Goal: Task Accomplishment & Management: Use online tool/utility

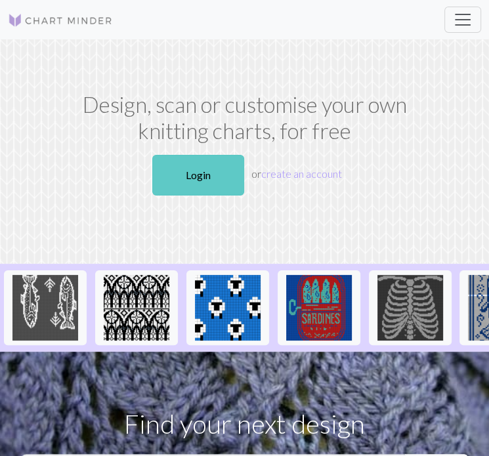
click at [194, 179] on link "Login" at bounding box center [198, 175] width 92 height 41
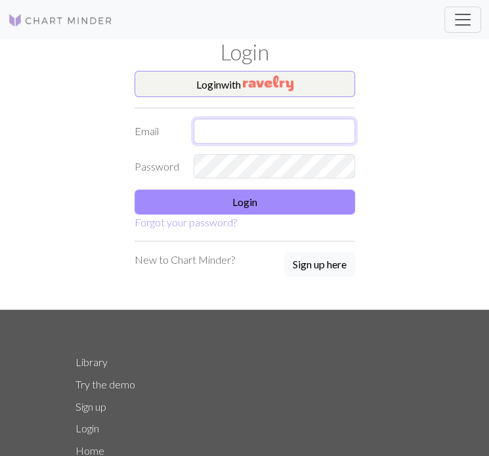
click at [306, 122] on input "text" at bounding box center [275, 131] width 162 height 25
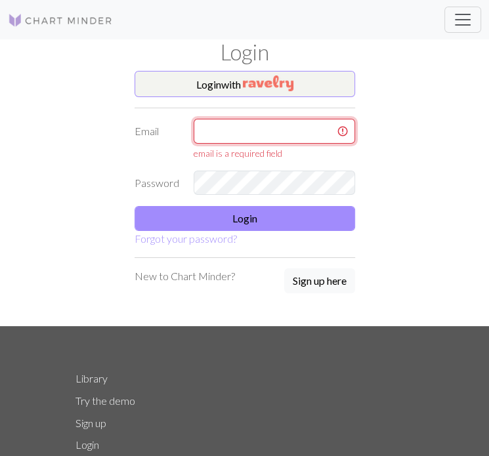
type input "leo.bug.cr@gmail.com"
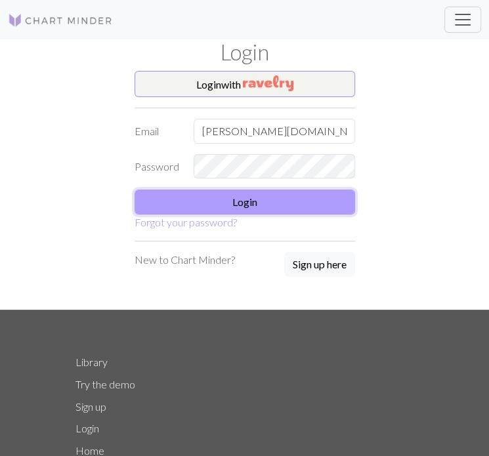
click at [293, 207] on button "Login" at bounding box center [245, 202] width 221 height 25
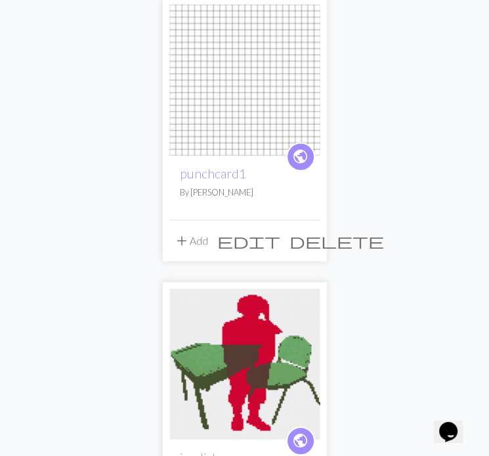
scroll to position [129, 0]
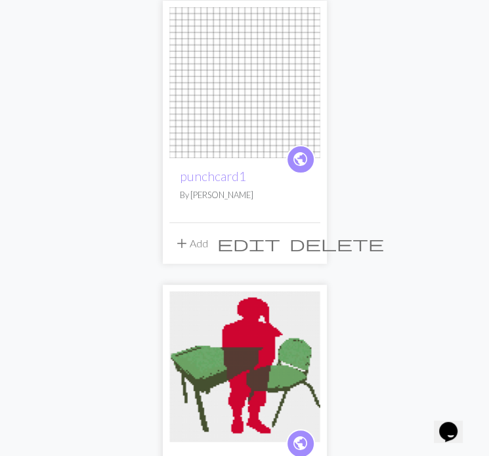
click at [278, 236] on span "edit" at bounding box center [248, 243] width 63 height 18
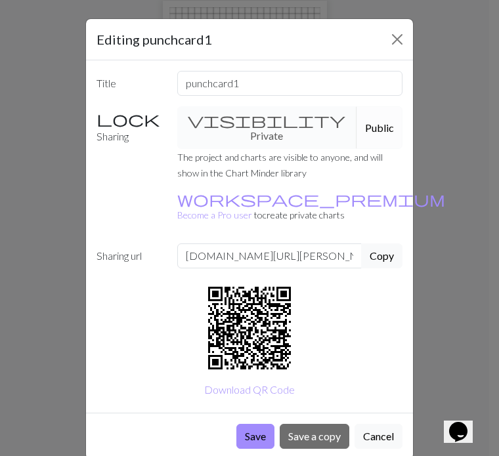
click at [436, 271] on div "Editing punchcard1 Title punchcard1 Sharing visibility Private Public The proje…" at bounding box center [249, 228] width 499 height 456
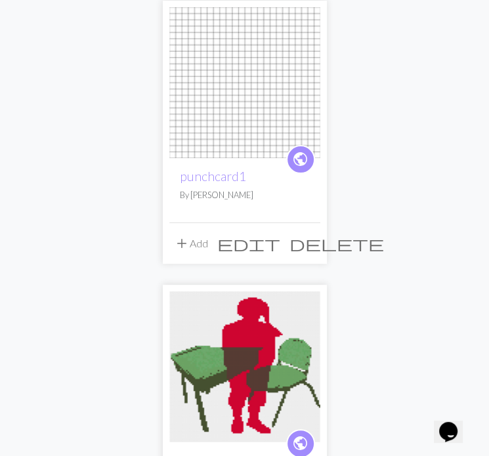
click at [280, 242] on span "edit" at bounding box center [248, 243] width 63 height 18
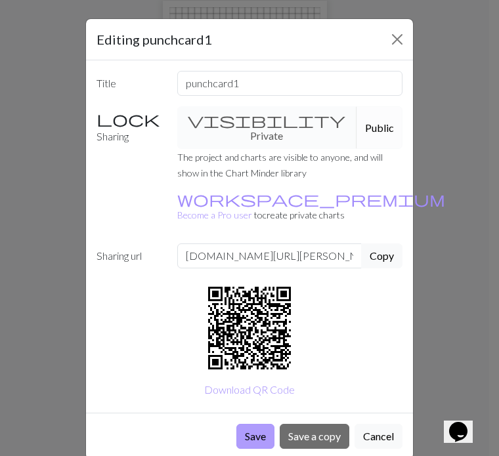
click at [251, 424] on button "Save" at bounding box center [255, 436] width 38 height 25
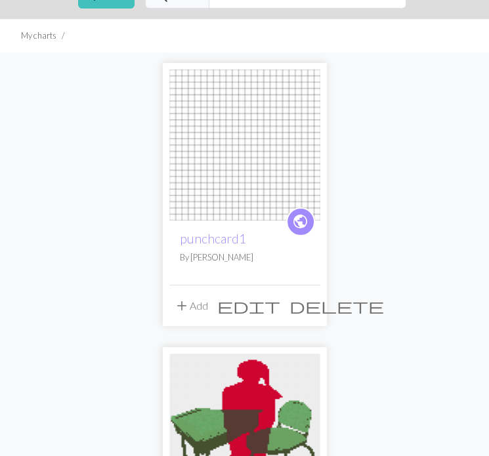
scroll to position [51, 0]
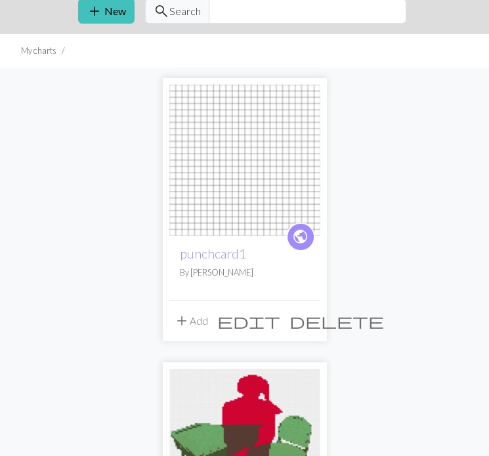
click at [193, 56] on ul "My charts" at bounding box center [244, 50] width 489 height 33
click at [223, 139] on img at bounding box center [244, 160] width 151 height 151
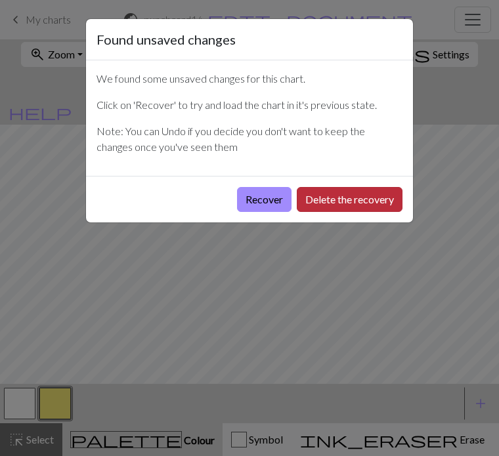
click at [350, 194] on button "Delete the recovery" at bounding box center [350, 199] width 106 height 25
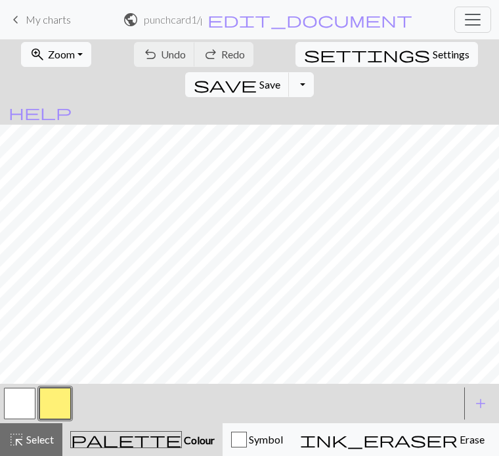
click at [22, 24] on span "keyboard_arrow_left" at bounding box center [16, 20] width 16 height 18
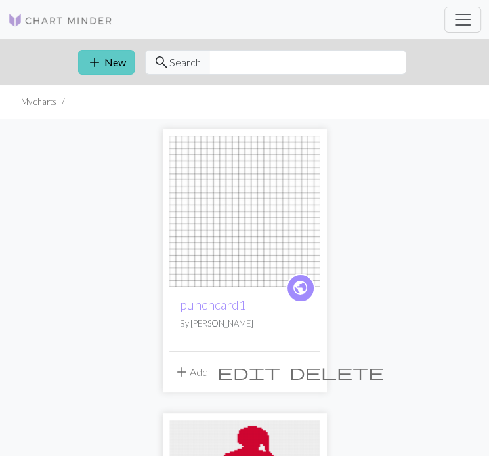
click at [118, 63] on button "add New" at bounding box center [106, 62] width 56 height 25
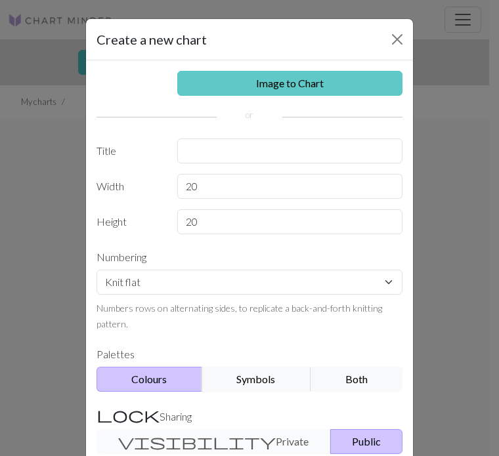
click at [323, 81] on link "Image to Chart" at bounding box center [290, 83] width 226 height 25
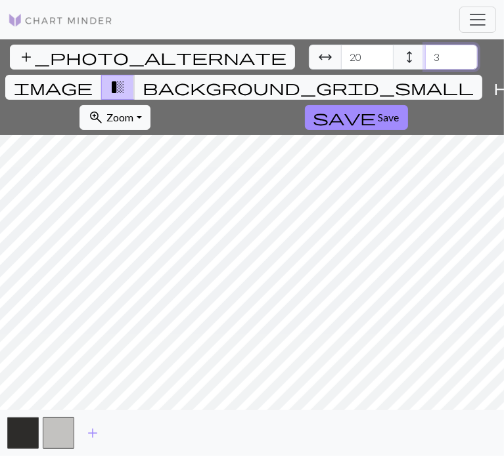
click at [425, 56] on input "3" at bounding box center [451, 57] width 53 height 25
type input "24"
click at [341, 49] on input "21" at bounding box center [367, 57] width 53 height 25
click at [341, 49] on input "22" at bounding box center [367, 57] width 53 height 25
click at [341, 66] on input "22" at bounding box center [367, 57] width 53 height 25
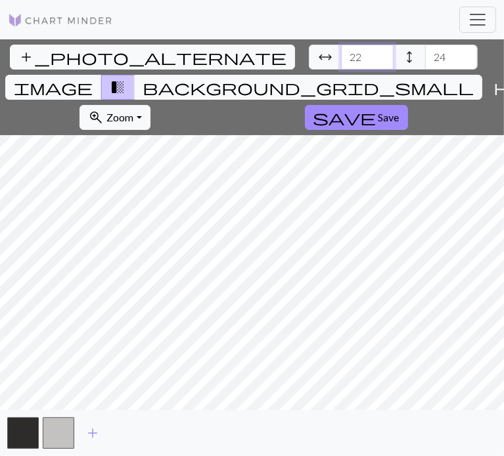
click at [341, 66] on input "22" at bounding box center [367, 57] width 53 height 25
click at [341, 60] on input "100" at bounding box center [367, 57] width 53 height 25
click at [0, 249] on html "This website uses cookies to ensure you get the best experience on our website.…" at bounding box center [252, 228] width 504 height 456
click at [341, 64] on input "180" at bounding box center [367, 57] width 53 height 25
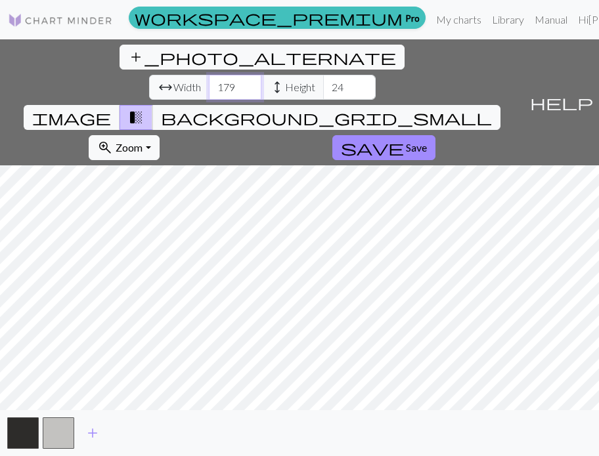
click at [209, 75] on input "179" at bounding box center [235, 87] width 53 height 25
type input "180"
click at [209, 75] on input "180" at bounding box center [235, 87] width 53 height 25
click at [435, 135] on button "save Save" at bounding box center [383, 147] width 103 height 25
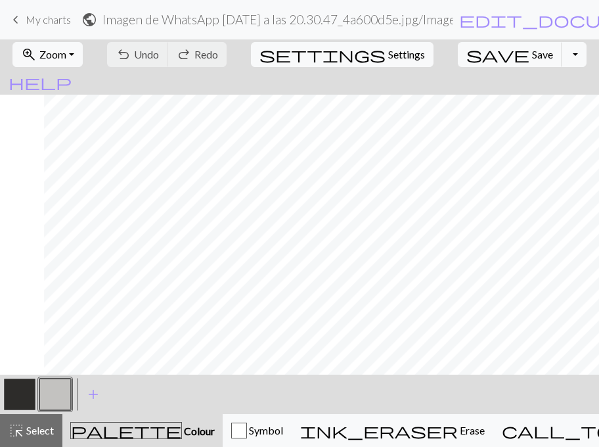
scroll to position [0, 759]
click at [10, 399] on button "button" at bounding box center [20, 394] width 32 height 32
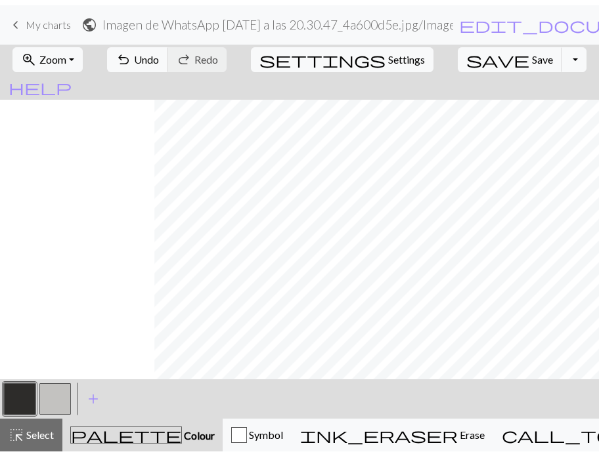
scroll to position [0, 154]
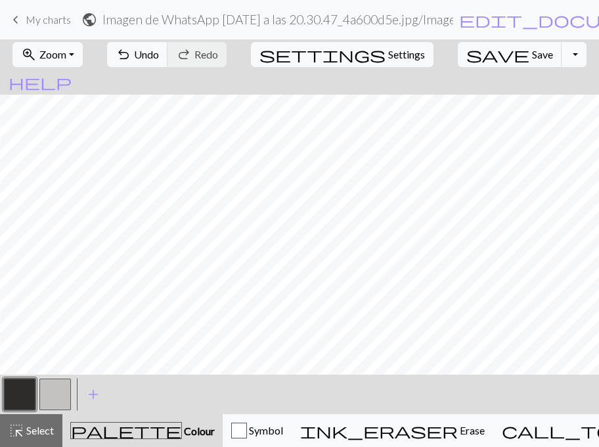
click at [102, 437] on div "palette Colour Colour" at bounding box center [142, 430] width 144 height 17
drag, startPoint x: 102, startPoint y: 437, endPoint x: 317, endPoint y: 365, distance: 227.0
click at [317, 365] on div "zoom_in Zoom Zoom Fit all Fit width Fit height 50% 100% 150% 200% undo Undo Und…" at bounding box center [299, 242] width 599 height 407
click at [21, 386] on button "button" at bounding box center [20, 394] width 32 height 32
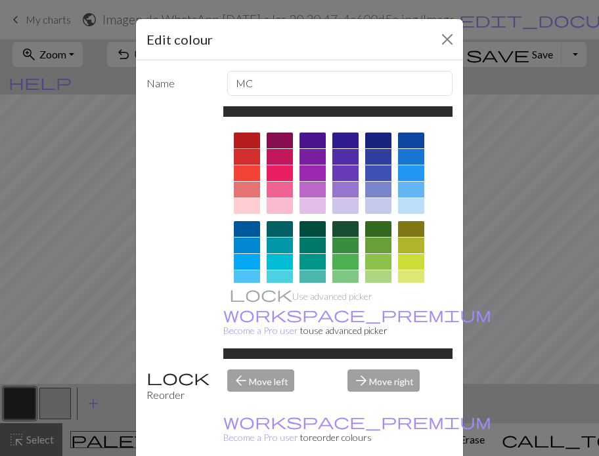
click at [244, 140] on div at bounding box center [247, 141] width 26 height 16
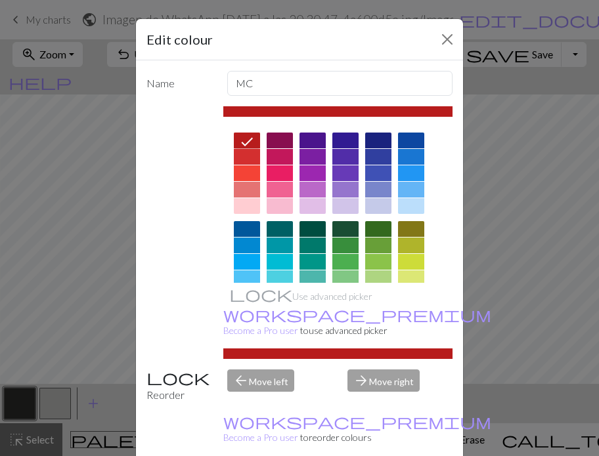
click at [244, 140] on icon at bounding box center [247, 142] width 12 height 9
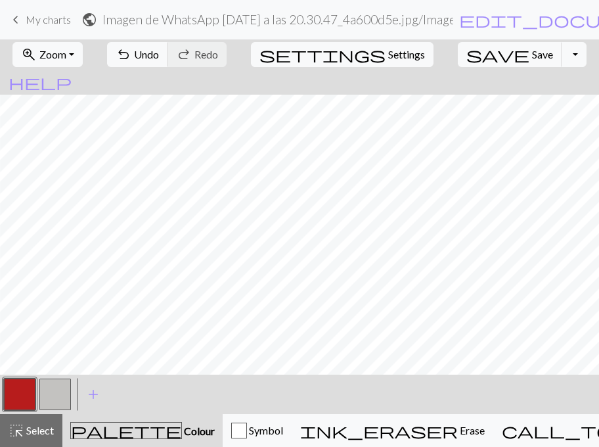
click at [58, 389] on button "button" at bounding box center [55, 394] width 32 height 32
click at [47, 399] on button "button" at bounding box center [55, 394] width 32 height 32
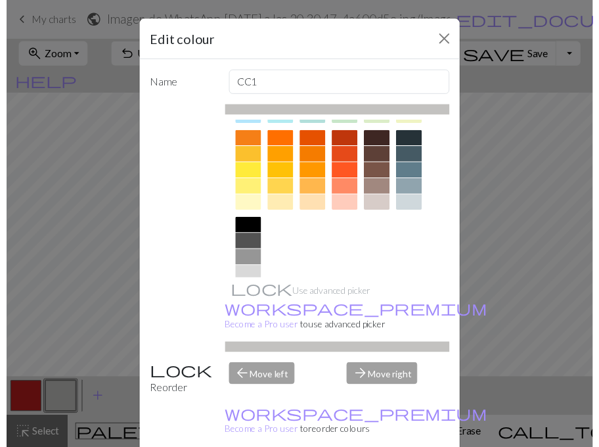
scroll to position [211, 0]
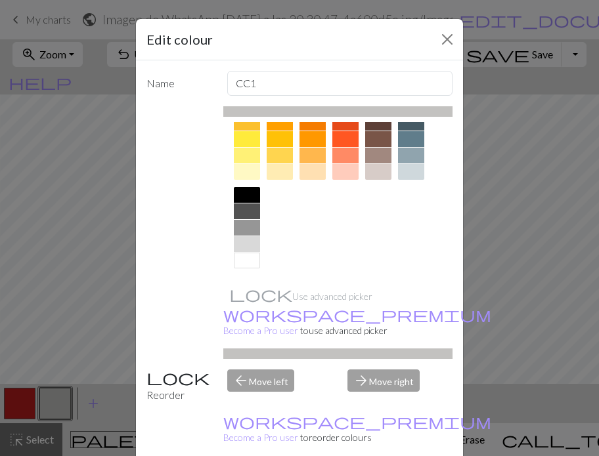
click at [242, 191] on div at bounding box center [247, 195] width 26 height 16
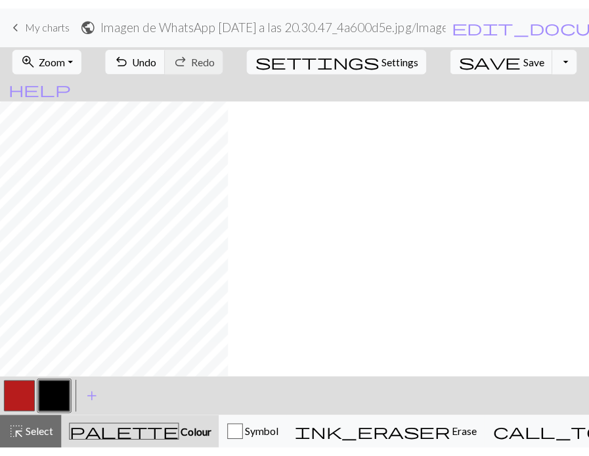
scroll to position [0, 0]
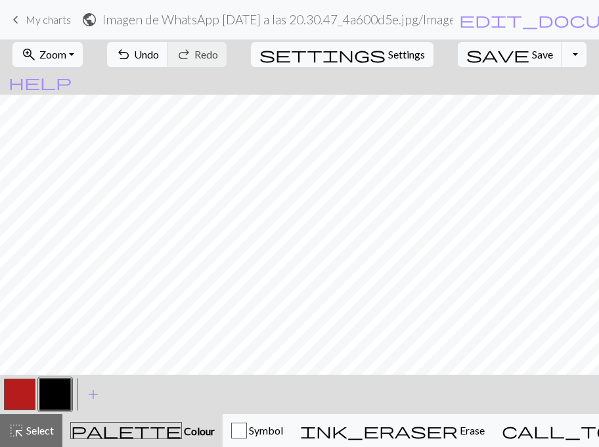
click at [17, 22] on span "keyboard_arrow_left" at bounding box center [16, 20] width 16 height 18
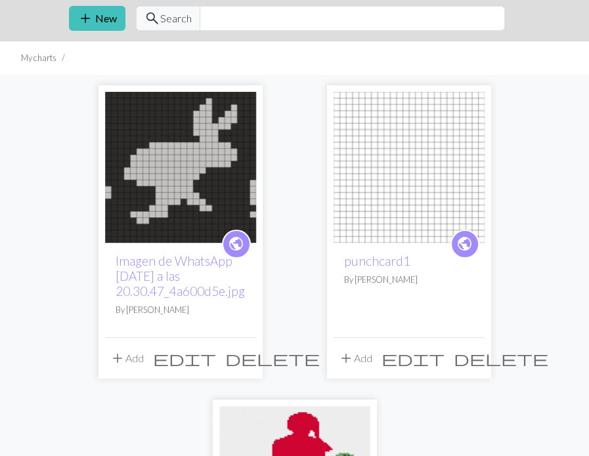
scroll to position [40, 0]
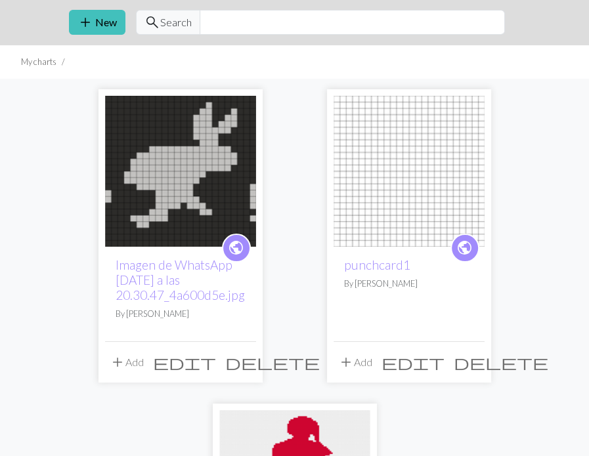
click at [468, 361] on span "delete" at bounding box center [501, 362] width 95 height 18
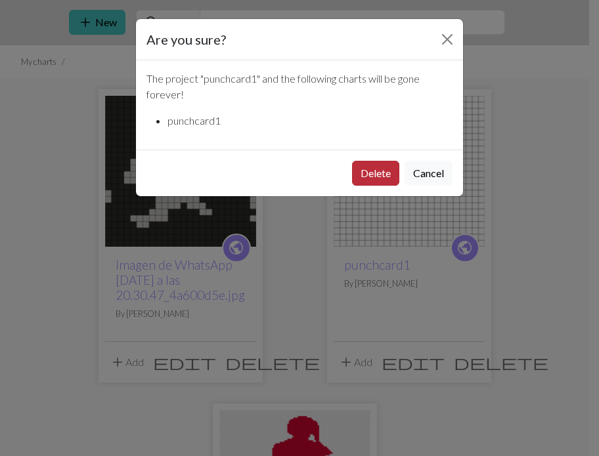
click at [376, 165] on button "Delete" at bounding box center [375, 173] width 47 height 25
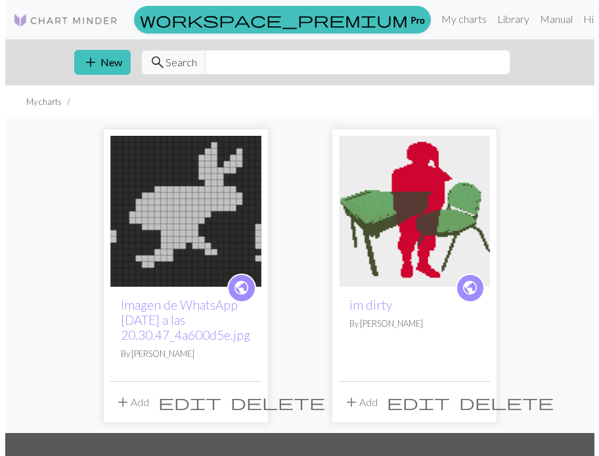
scroll to position [40, 0]
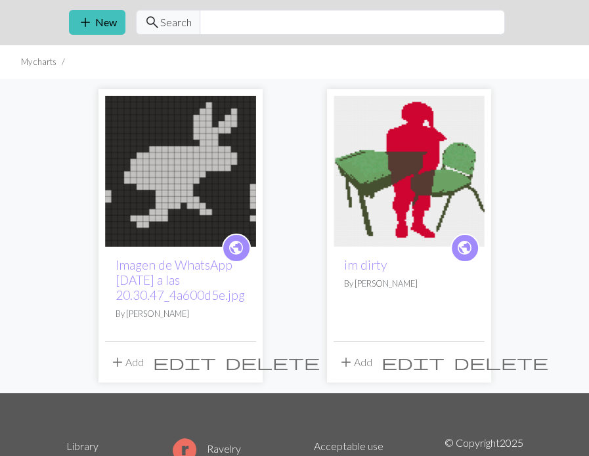
click at [60, 107] on div "public Imagen de WhatsApp 2025-10-02 a las 20.30.47_4a600d5e.jpg By Leonora add…" at bounding box center [294, 236] width 473 height 315
click at [94, 25] on button "add New" at bounding box center [97, 22] width 56 height 25
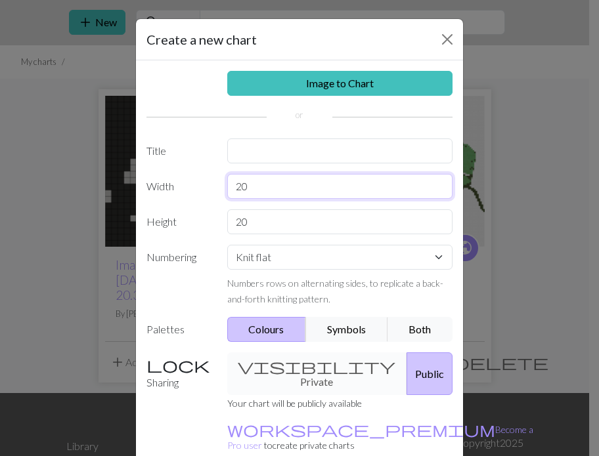
click at [254, 183] on input "20" at bounding box center [340, 186] width 226 height 25
type input "300"
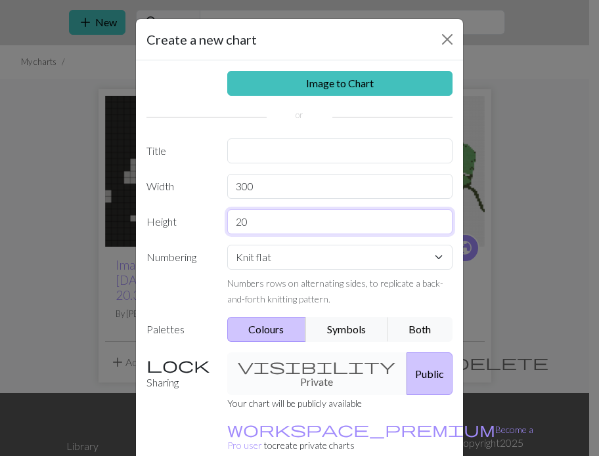
click at [256, 217] on input "20" at bounding box center [340, 222] width 226 height 25
type input "3"
type input "200"
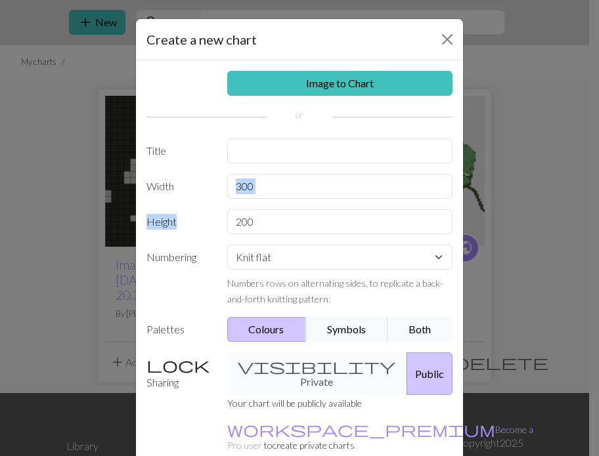
drag, startPoint x: 250, startPoint y: 204, endPoint x: 244, endPoint y: 196, distance: 9.5
click at [244, 196] on div "Image to Chart Title Width 300 Height 200 Numbering Knit flat Knit in the round…" at bounding box center [299, 272] width 327 height 424
click at [244, 196] on input "300" at bounding box center [340, 186] width 226 height 25
type input "200"
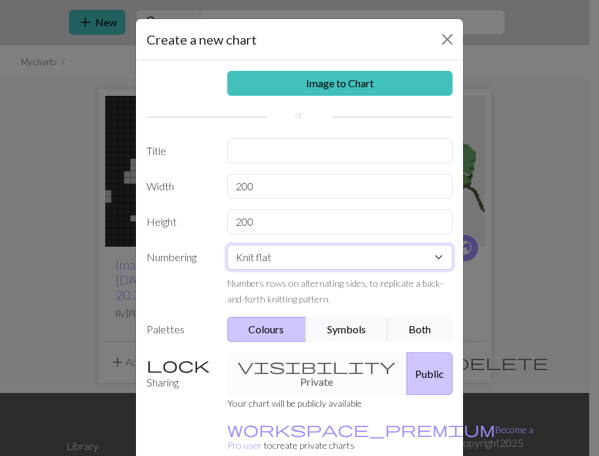
click at [266, 250] on select "Knit flat Knit in the round Lace knitting Cross stitch" at bounding box center [340, 257] width 226 height 25
click at [268, 250] on select "Knit flat Knit in the round Lace knitting Cross stitch" at bounding box center [340, 257] width 226 height 25
select select "round"
click at [227, 245] on select "Knit flat Knit in the round Lace knitting Cross stitch" at bounding box center [340, 257] width 226 height 25
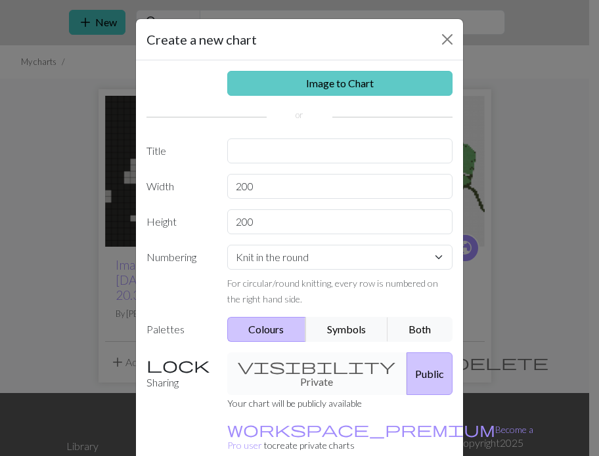
click at [326, 79] on link "Image to Chart" at bounding box center [340, 83] width 226 height 25
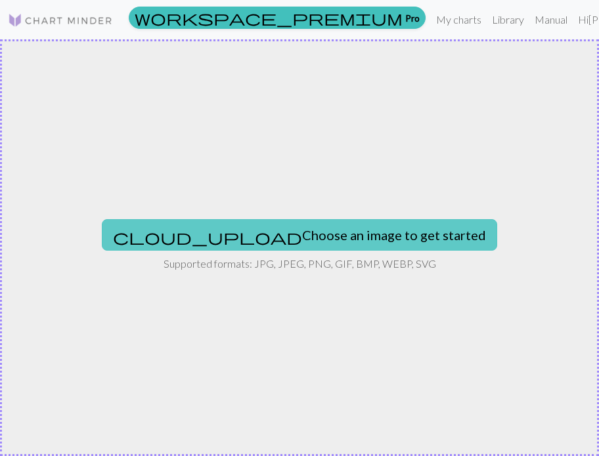
click at [236, 237] on button "cloud_upload Choose an image to get started" at bounding box center [299, 235] width 395 height 32
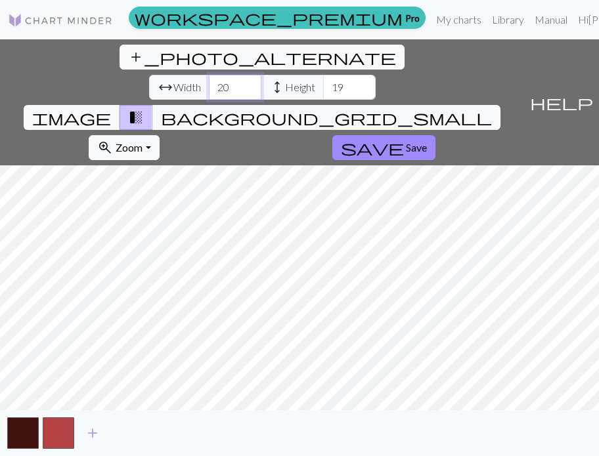
click at [209, 75] on input "20" at bounding box center [235, 87] width 53 height 25
type input "200"
click at [323, 75] on input "19" at bounding box center [349, 87] width 53 height 25
type input "1"
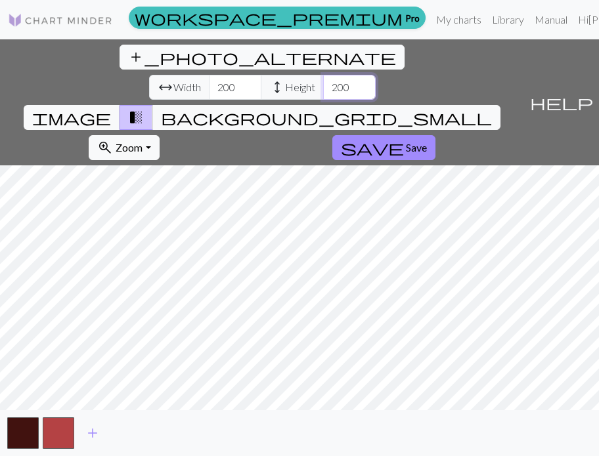
click at [323, 75] on input "200" at bounding box center [349, 87] width 53 height 25
type input "200"
click at [88, 432] on span "add" at bounding box center [93, 433] width 16 height 18
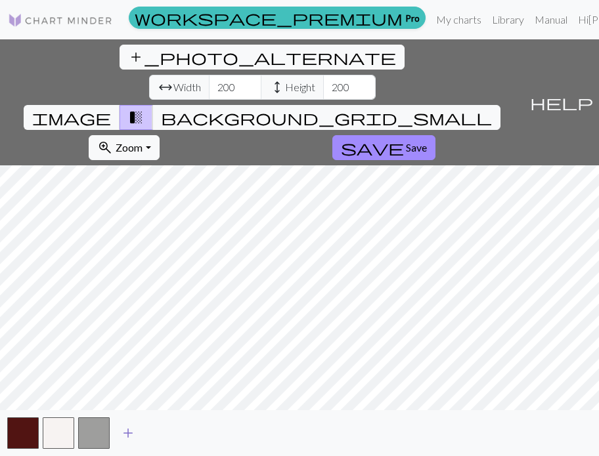
click at [127, 433] on span "add" at bounding box center [128, 433] width 16 height 18
click at [162, 437] on span "add" at bounding box center [164, 433] width 16 height 18
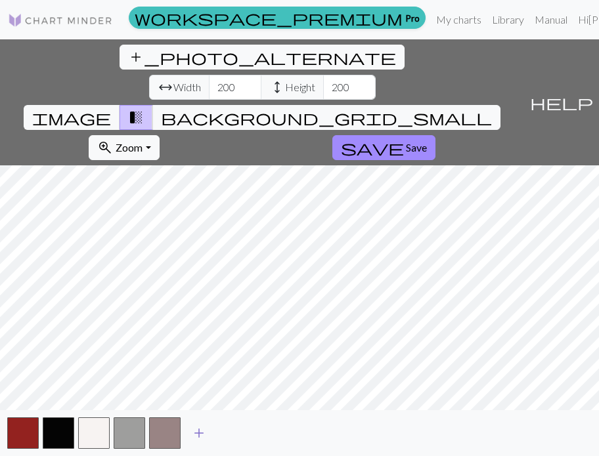
click at [192, 435] on span "add" at bounding box center [199, 433] width 16 height 18
click at [236, 435] on span "add" at bounding box center [235, 433] width 16 height 18
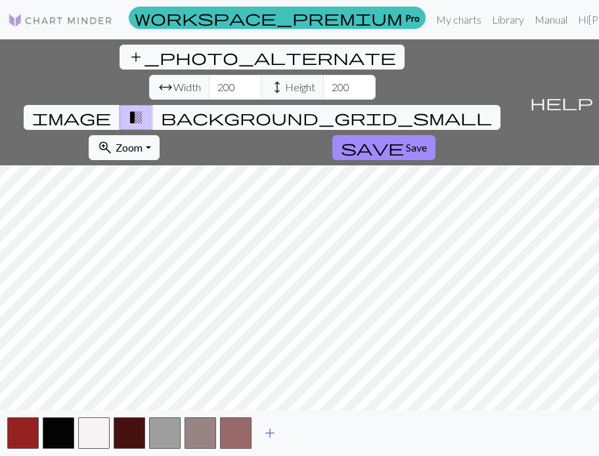
click at [267, 423] on button "add" at bounding box center [270, 433] width 33 height 25
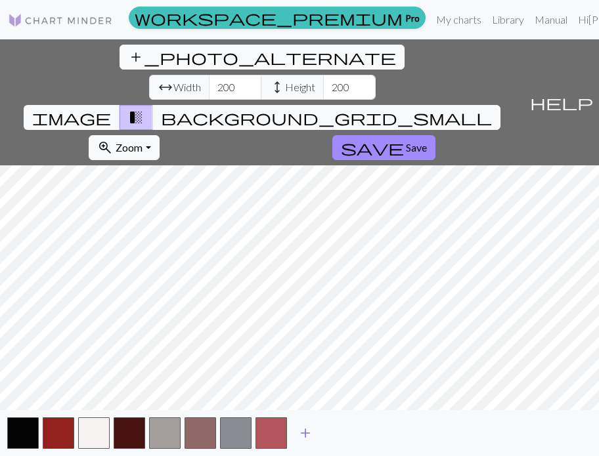
click at [304, 430] on span "add" at bounding box center [306, 433] width 16 height 18
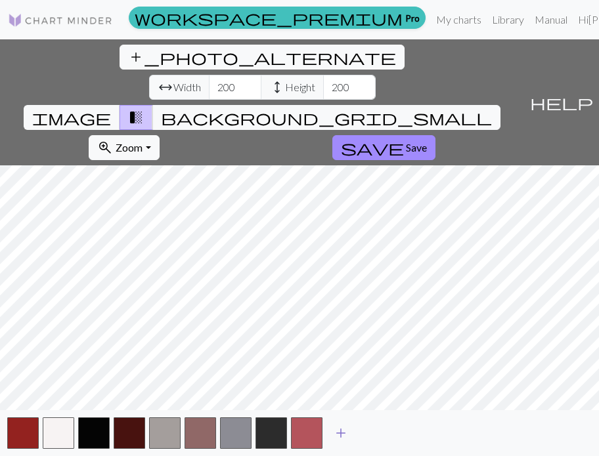
click at [343, 437] on span "add" at bounding box center [341, 433] width 16 height 18
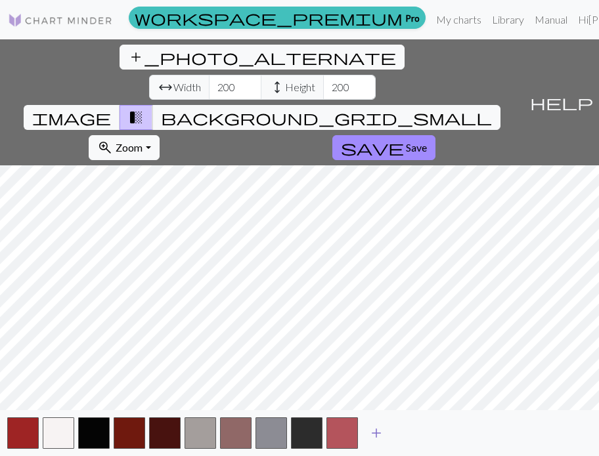
click at [379, 436] on span "add" at bounding box center [376, 433] width 16 height 18
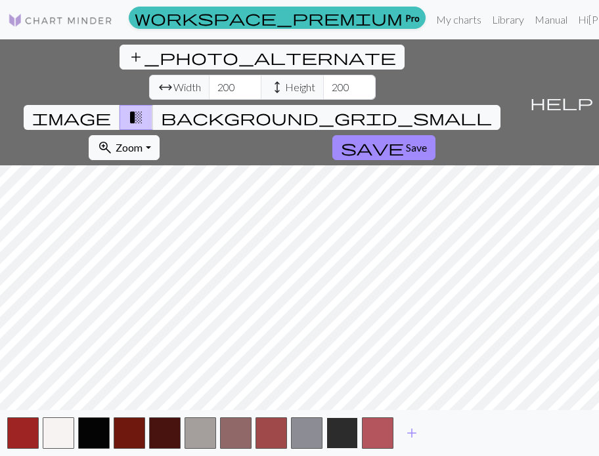
click at [340, 433] on button "button" at bounding box center [342, 434] width 32 height 32
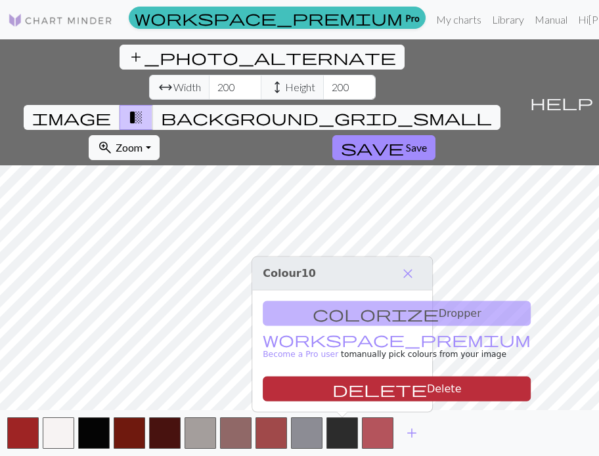
click at [347, 395] on button "delete Delete" at bounding box center [397, 389] width 268 height 25
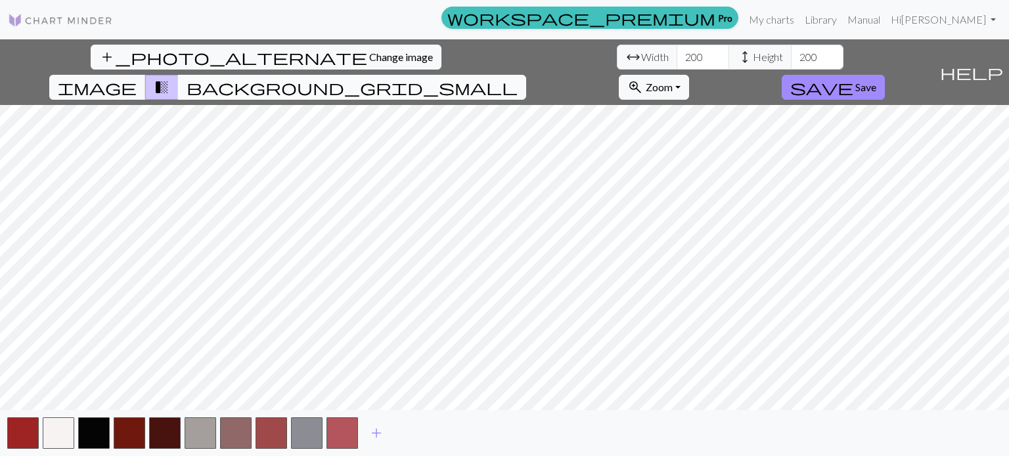
click at [518, 78] on span "background_grid_small" at bounding box center [352, 87] width 331 height 18
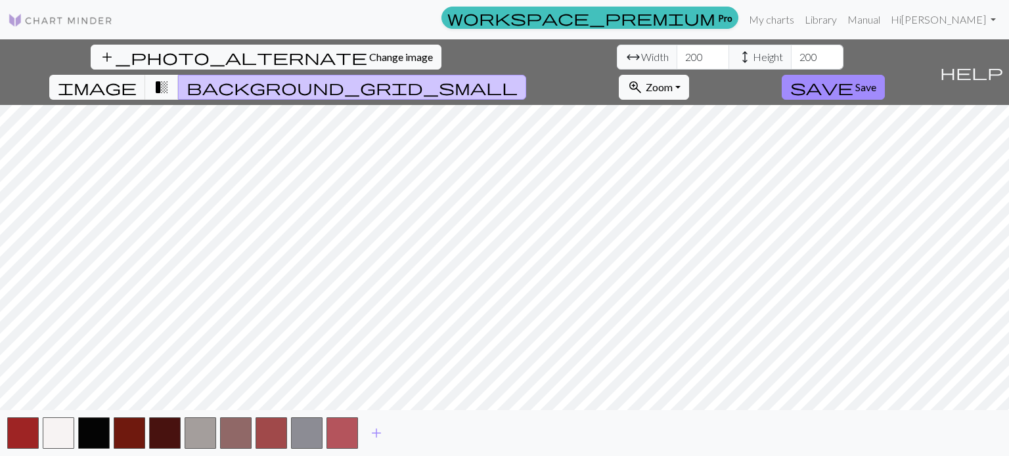
click at [179, 75] on button "transition_fade" at bounding box center [161, 87] width 33 height 25
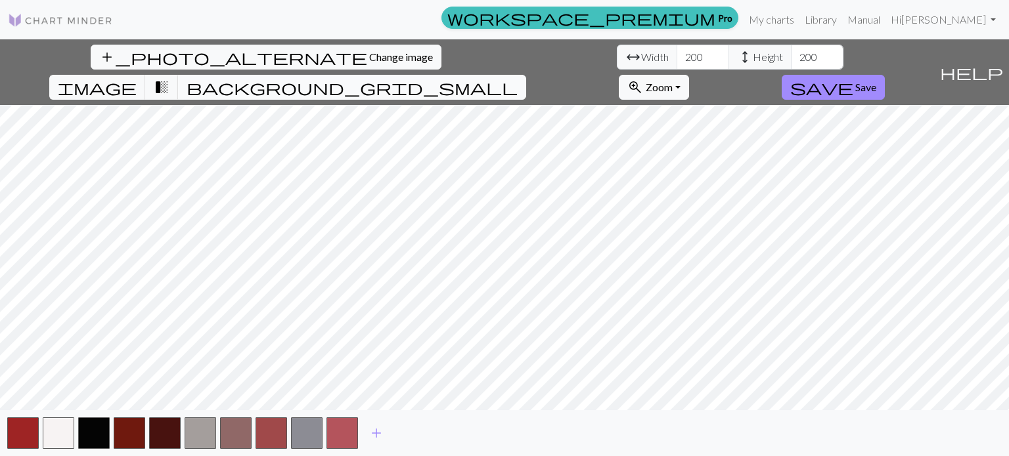
click at [526, 75] on button "background_grid_small" at bounding box center [352, 87] width 348 height 25
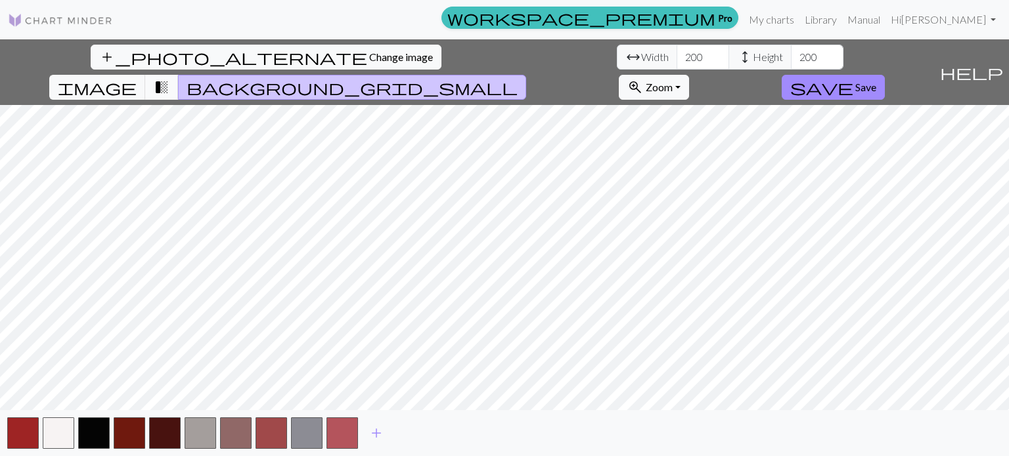
click at [179, 75] on button "transition_fade" at bounding box center [161, 87] width 33 height 25
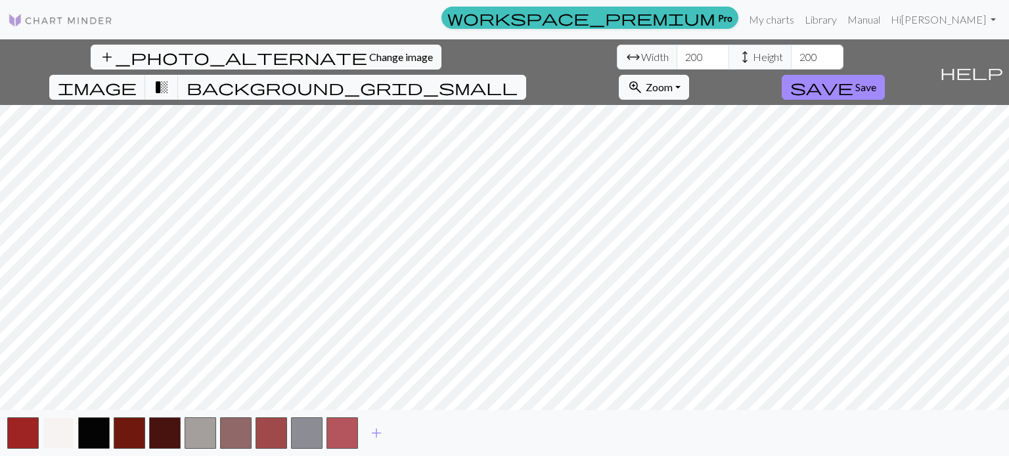
click at [53, 433] on button "button" at bounding box center [59, 434] width 32 height 32
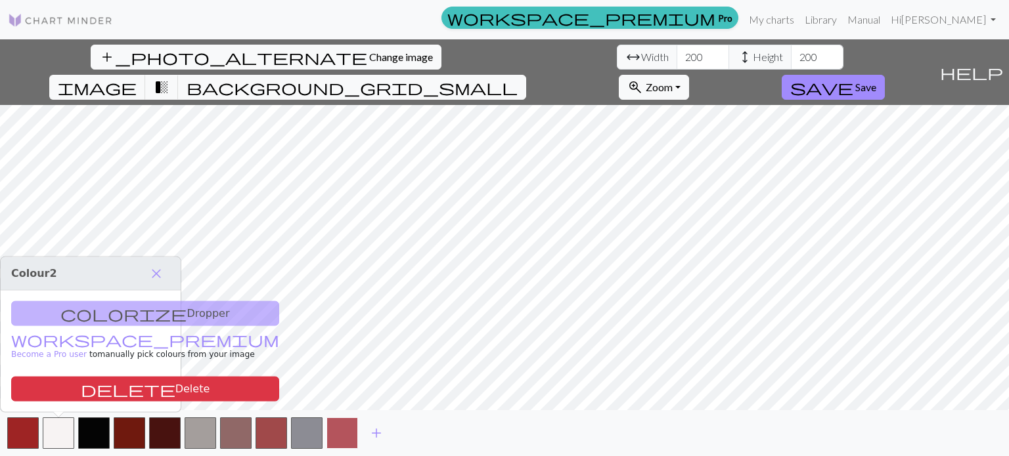
click at [332, 441] on button "button" at bounding box center [342, 434] width 32 height 32
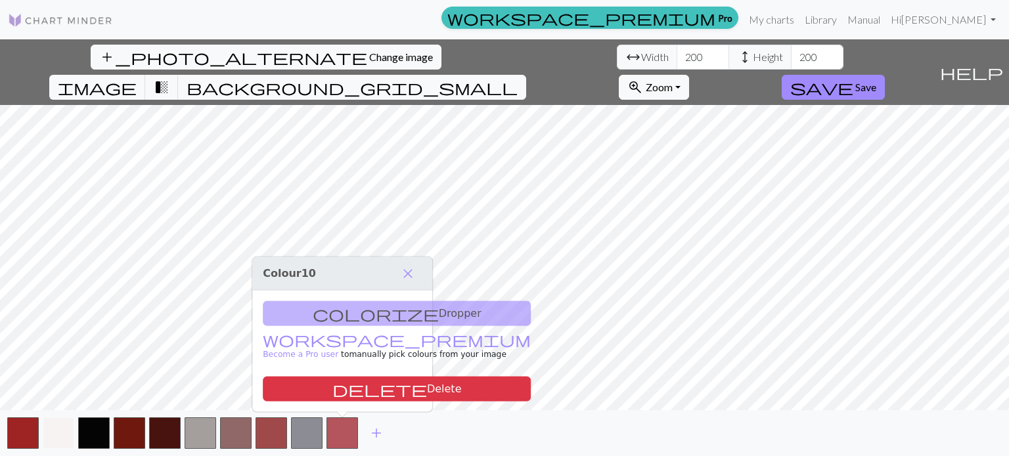
click at [55, 436] on button "button" at bounding box center [59, 434] width 32 height 32
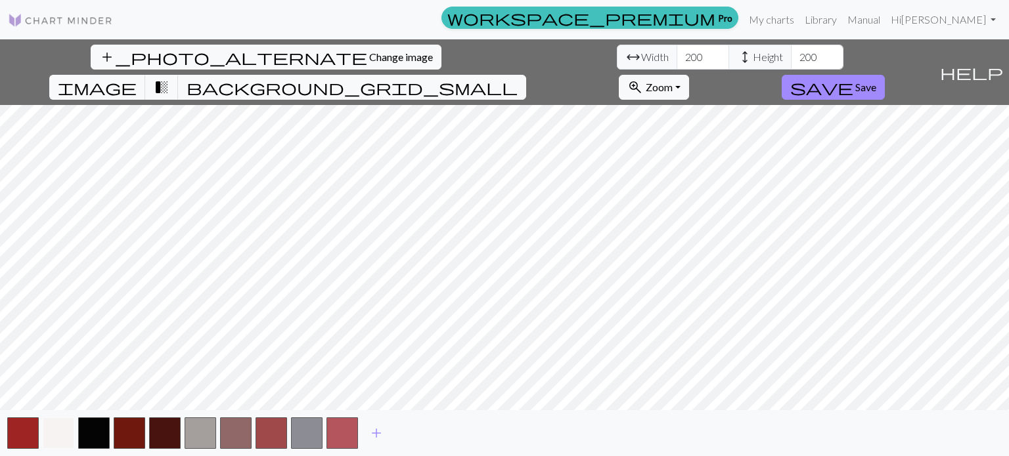
click at [55, 436] on button "button" at bounding box center [59, 434] width 32 height 32
drag, startPoint x: 55, startPoint y: 436, endPoint x: 103, endPoint y: 449, distance: 49.5
click at [103, 449] on button "button" at bounding box center [94, 434] width 32 height 32
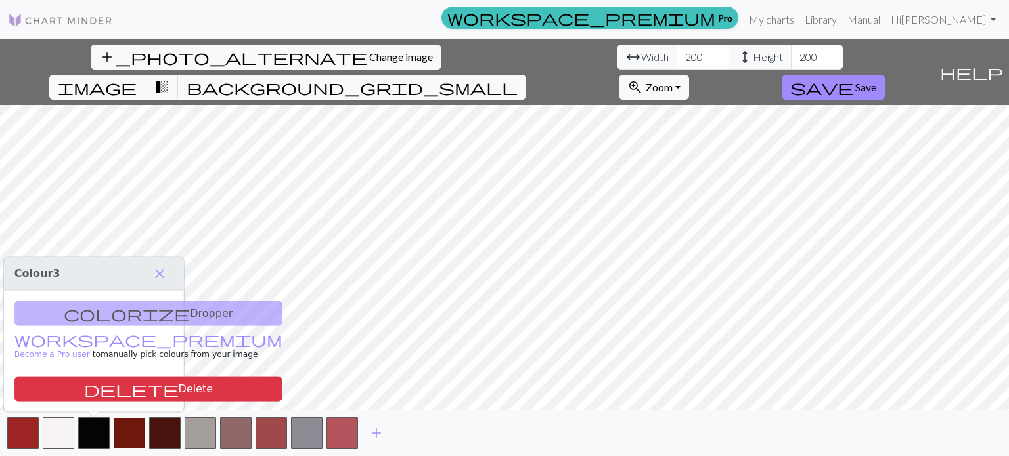
click at [136, 433] on button "button" at bounding box center [130, 434] width 32 height 32
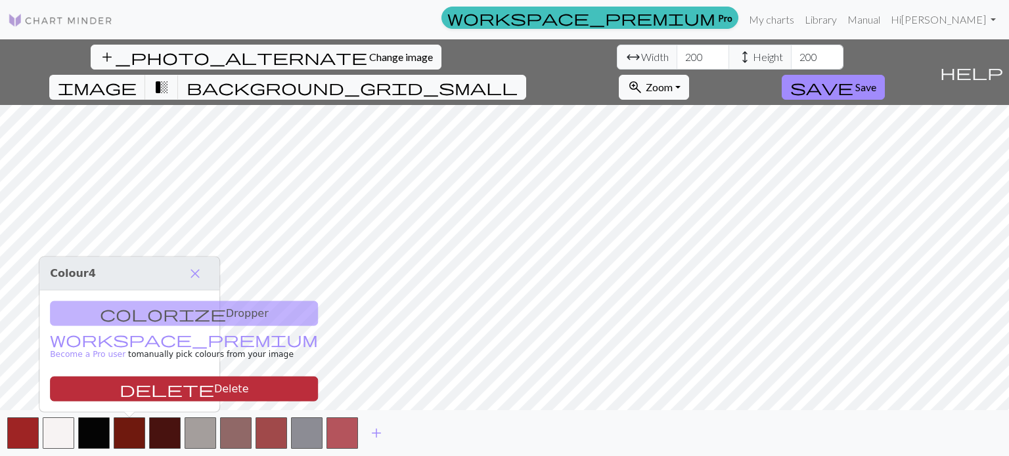
click at [144, 391] on button "delete Delete" at bounding box center [184, 389] width 268 height 25
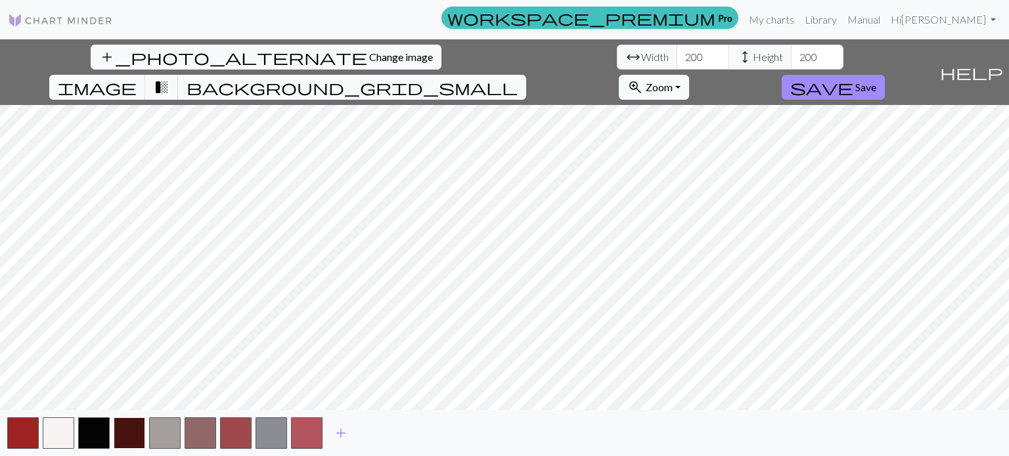
click at [123, 432] on button "button" at bounding box center [130, 434] width 32 height 32
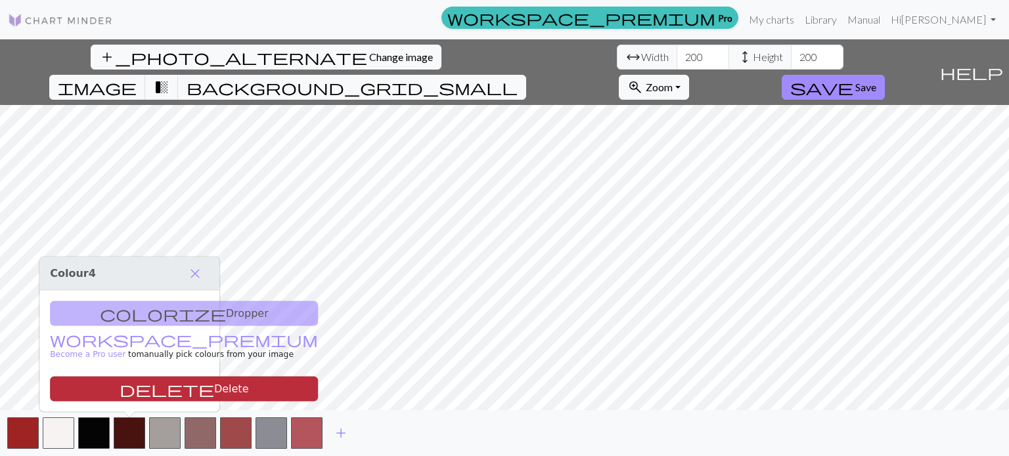
click at [143, 395] on button "delete Delete" at bounding box center [184, 389] width 268 height 25
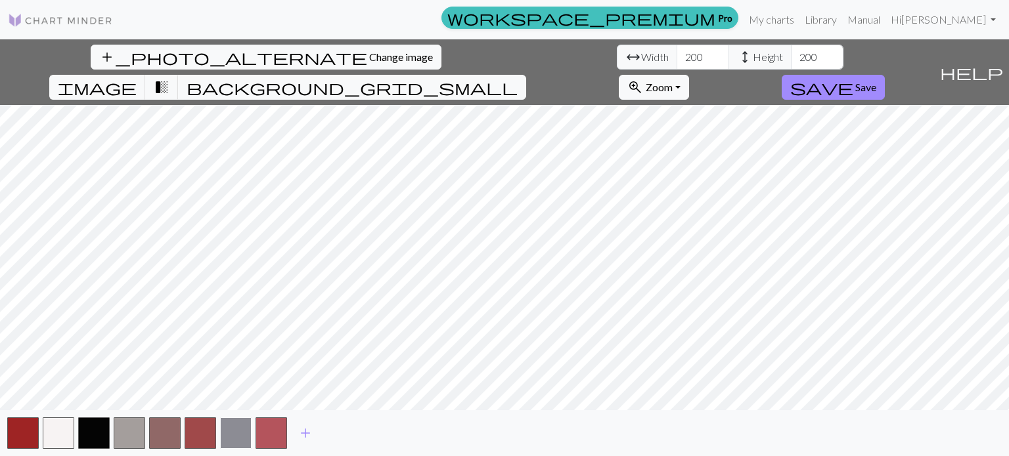
click at [236, 428] on button "button" at bounding box center [236, 434] width 32 height 32
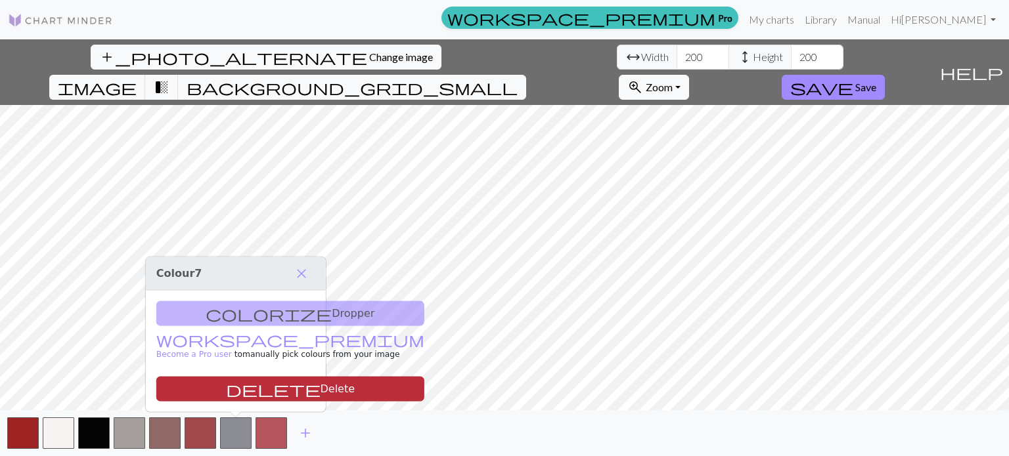
click at [263, 385] on button "delete Delete" at bounding box center [290, 389] width 268 height 25
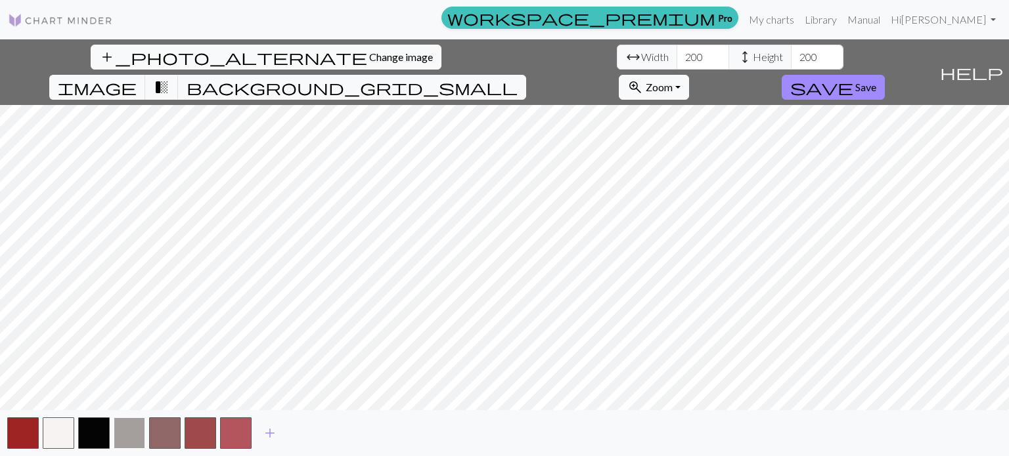
click at [133, 433] on button "button" at bounding box center [130, 434] width 32 height 32
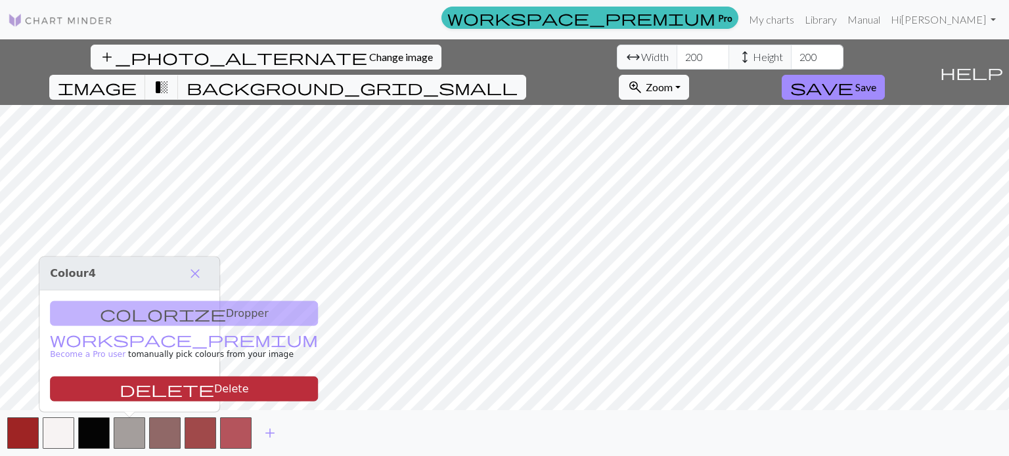
click at [158, 395] on button "delete Delete" at bounding box center [184, 389] width 268 height 25
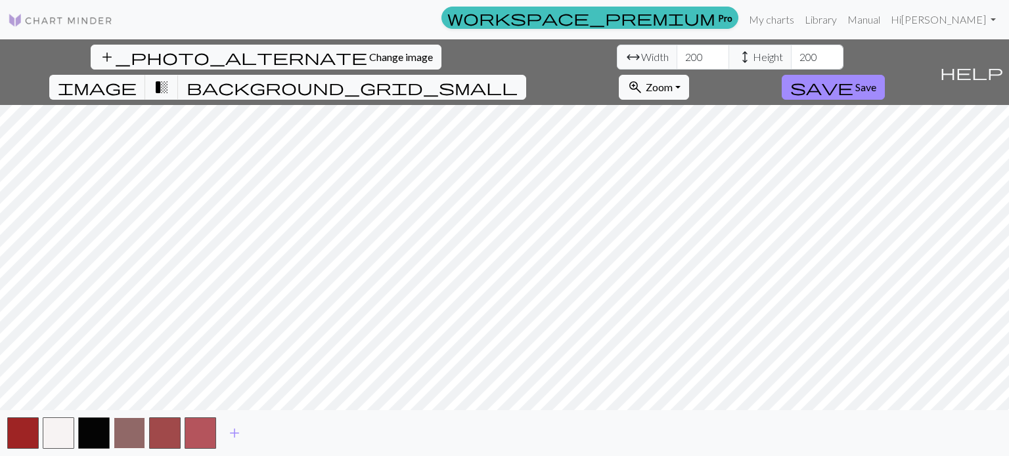
click at [137, 433] on button "button" at bounding box center [130, 434] width 32 height 32
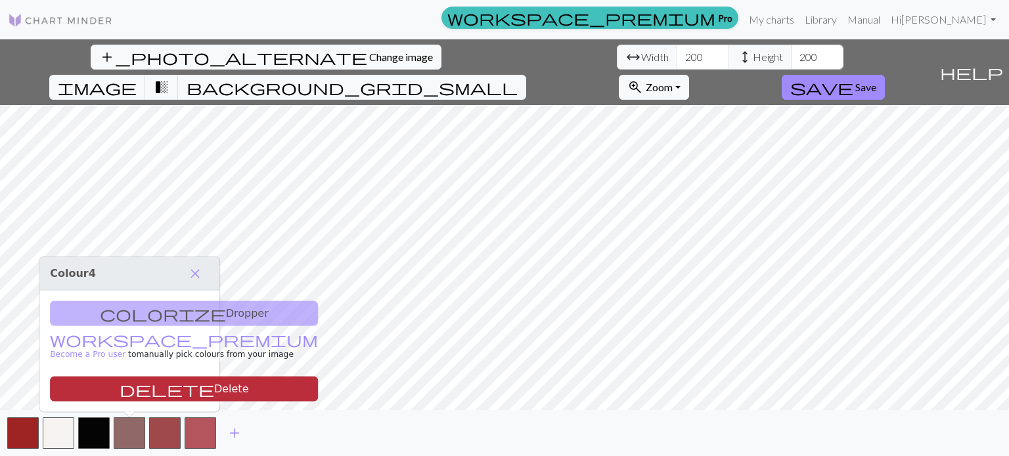
click at [169, 390] on button "delete Delete" at bounding box center [184, 389] width 268 height 25
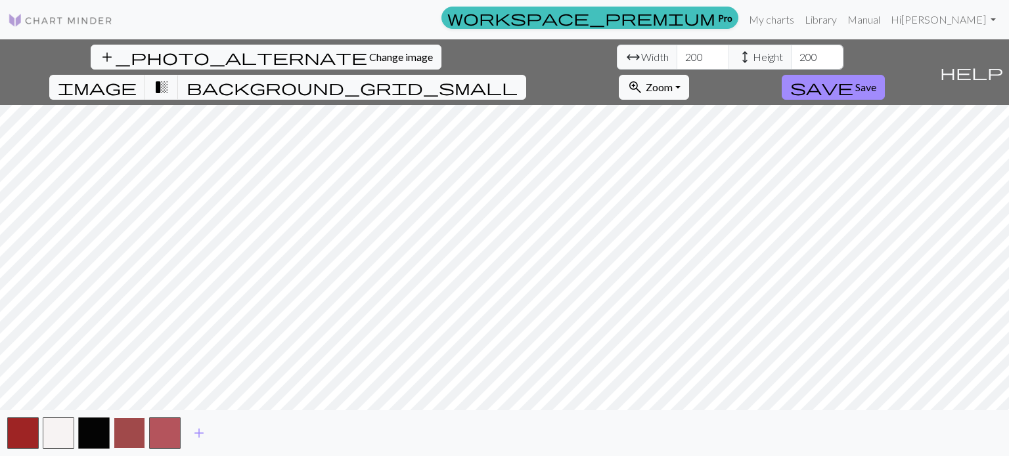
click at [127, 433] on button "button" at bounding box center [130, 434] width 32 height 32
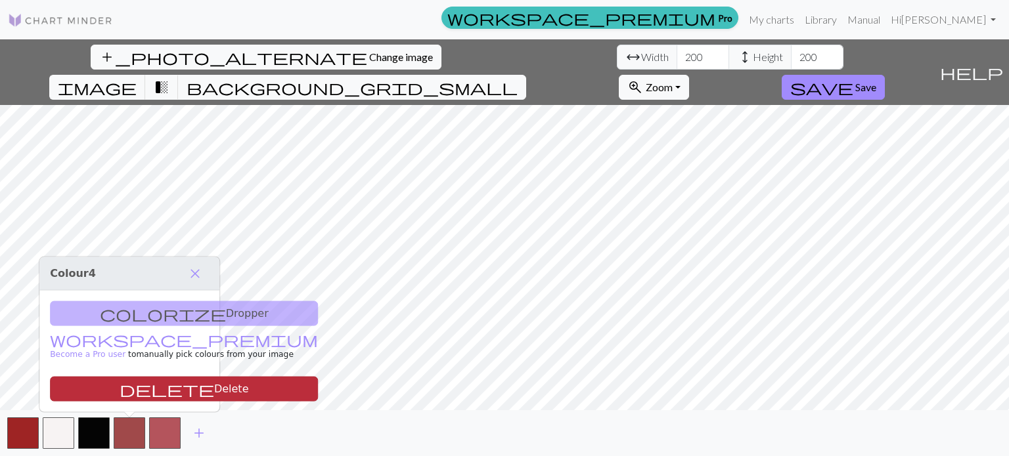
click at [131, 396] on button "delete Delete" at bounding box center [184, 389] width 268 height 25
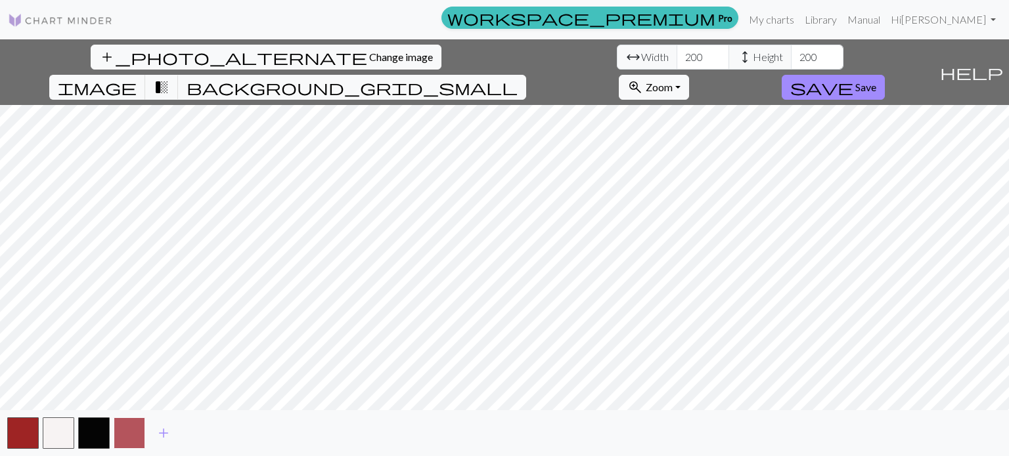
click at [140, 422] on button "button" at bounding box center [130, 434] width 32 height 32
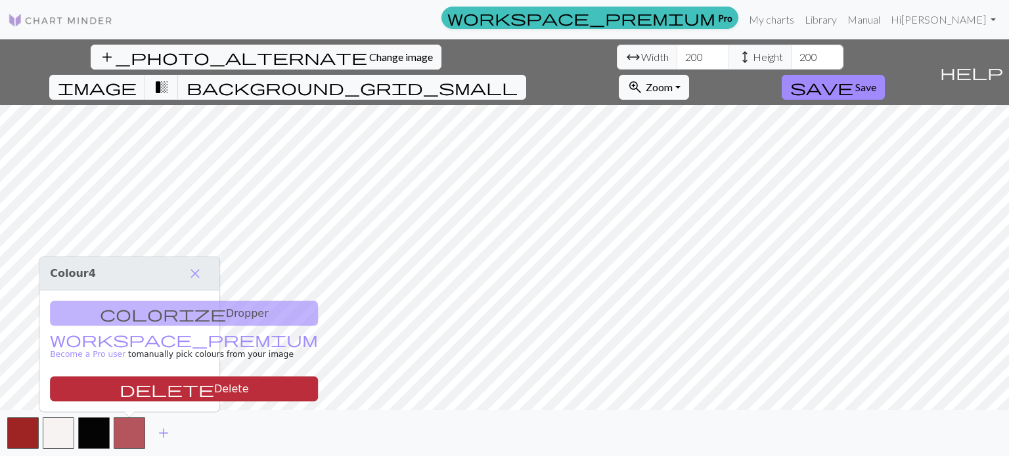
click at [139, 399] on button "delete Delete" at bounding box center [184, 389] width 268 height 25
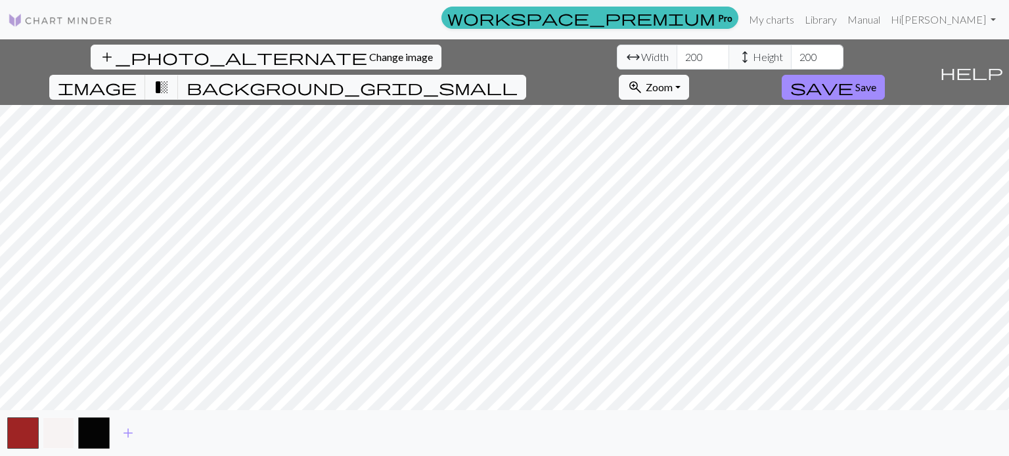
click at [68, 425] on button "button" at bounding box center [59, 434] width 32 height 32
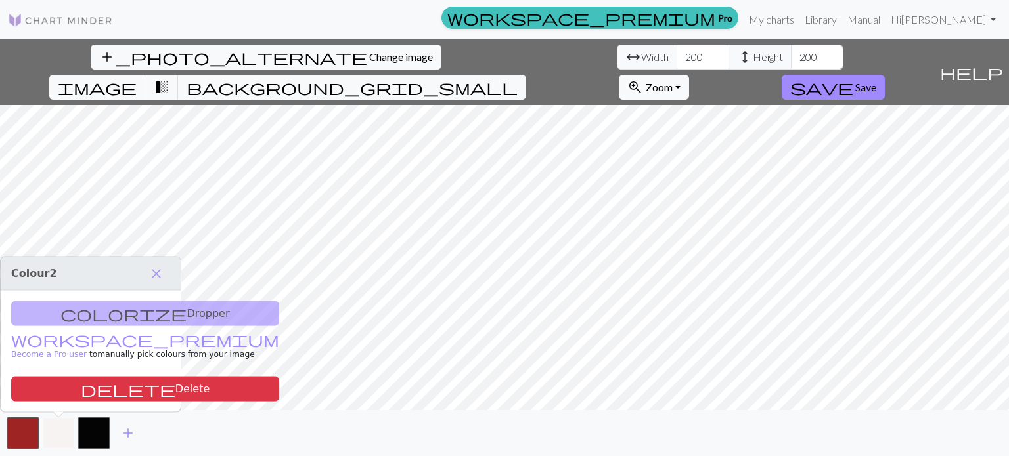
click at [68, 425] on button "button" at bounding box center [59, 434] width 32 height 32
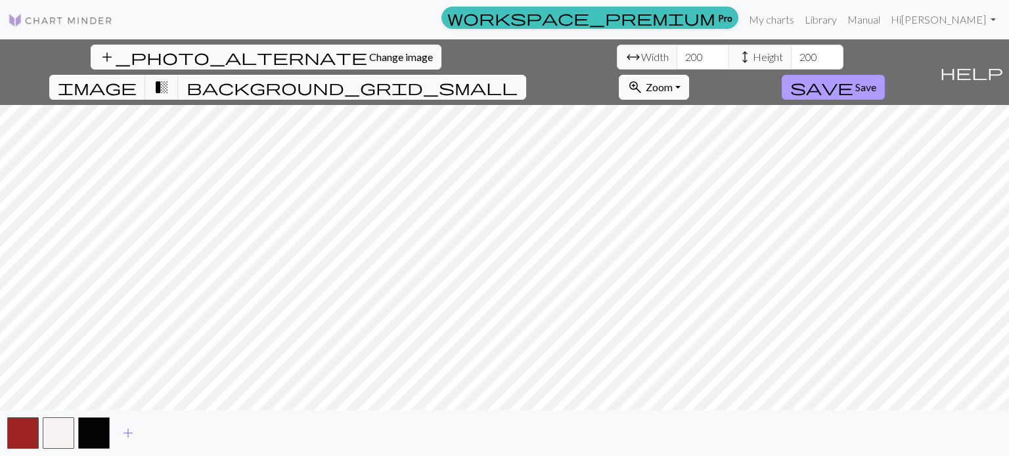
click at [588, 81] on span "Save" at bounding box center [865, 87] width 21 height 12
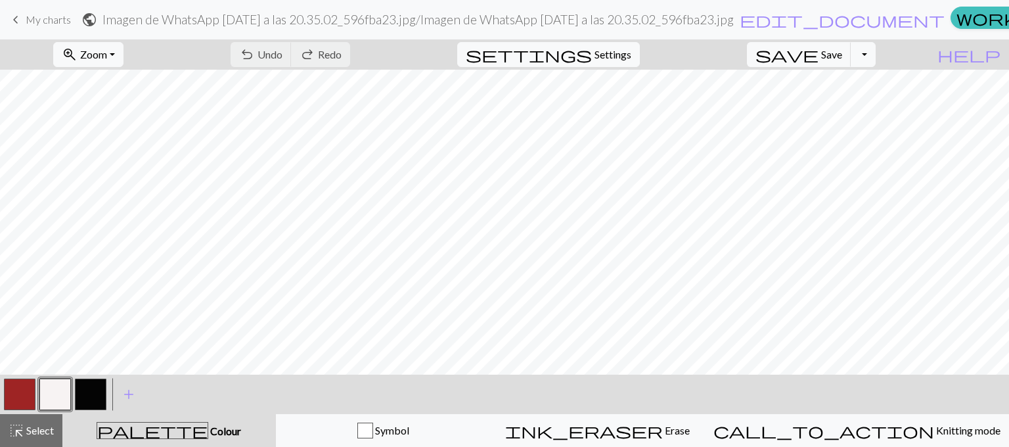
click at [67, 396] on button "button" at bounding box center [55, 394] width 32 height 32
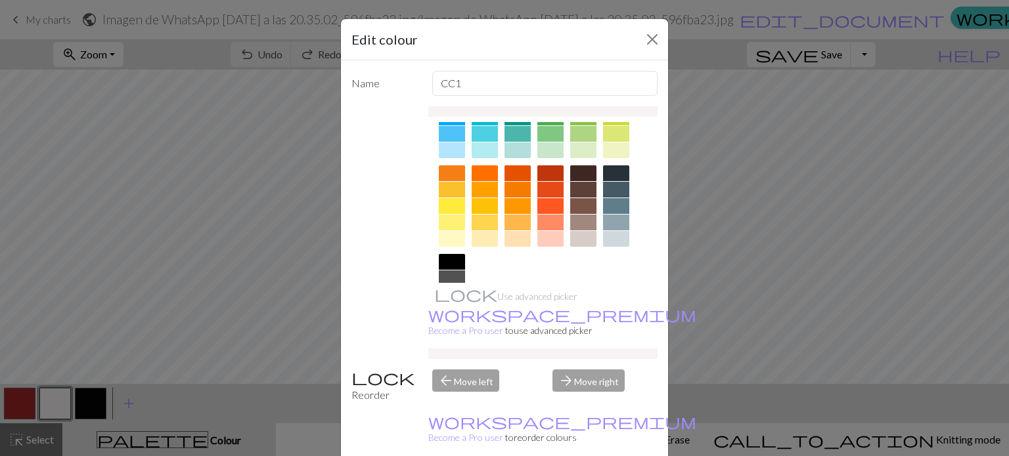
scroll to position [211, 0]
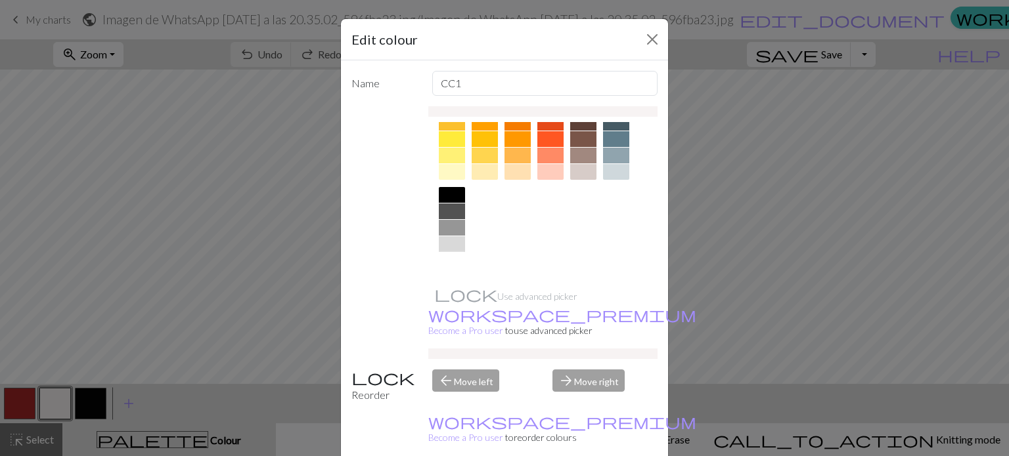
click at [446, 261] on div at bounding box center [452, 261] width 26 height 16
click at [92, 395] on div "Edit colour Name CC1 Use advanced picker workspace_premium Become a Pro user to…" at bounding box center [504, 228] width 1009 height 456
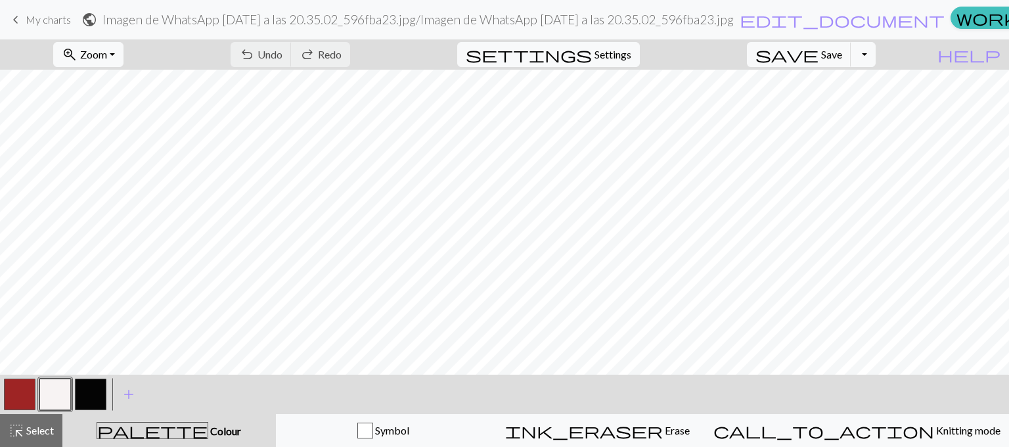
click at [92, 395] on button "button" at bounding box center [91, 394] width 32 height 32
click at [91, 393] on button "button" at bounding box center [91, 394] width 32 height 32
click at [91, 393] on div "Edit colour Name CC2 Use advanced picker workspace_premium Become a Pro user to…" at bounding box center [504, 223] width 1009 height 447
click at [91, 393] on button "button" at bounding box center [91, 394] width 32 height 32
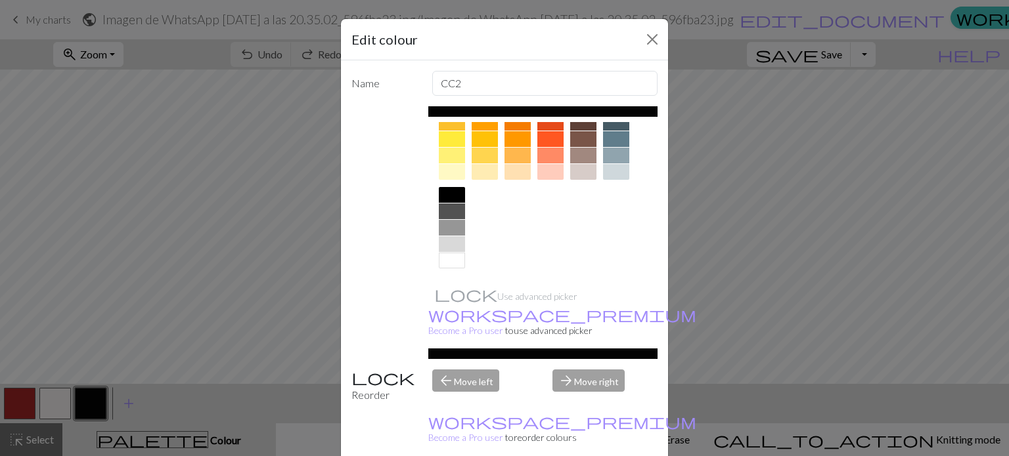
click at [448, 194] on div at bounding box center [452, 195] width 26 height 16
click at [111, 382] on div "Edit colour Name CC2 Use advanced picker workspace_premium Become a Pro user to…" at bounding box center [504, 228] width 1009 height 456
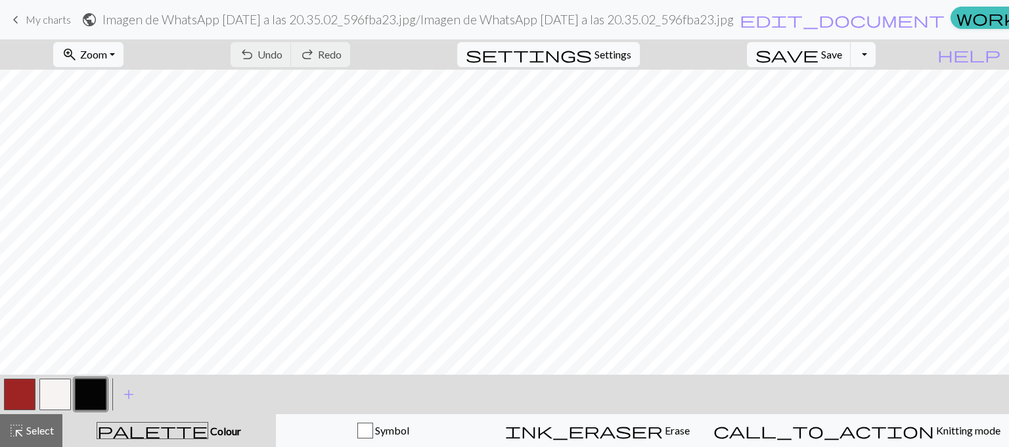
click at [15, 390] on button "button" at bounding box center [20, 394] width 32 height 32
click at [28, 388] on button "button" at bounding box center [20, 394] width 32 height 32
click at [28, 388] on div "Edit colour Name MC Use advanced picker workspace_premium Become a Pro user to …" at bounding box center [504, 223] width 1009 height 447
click at [16, 396] on button "button" at bounding box center [20, 394] width 32 height 32
click at [16, 396] on div "Edit colour Name MC Use advanced picker workspace_premium Become a Pro user to …" at bounding box center [504, 223] width 1009 height 447
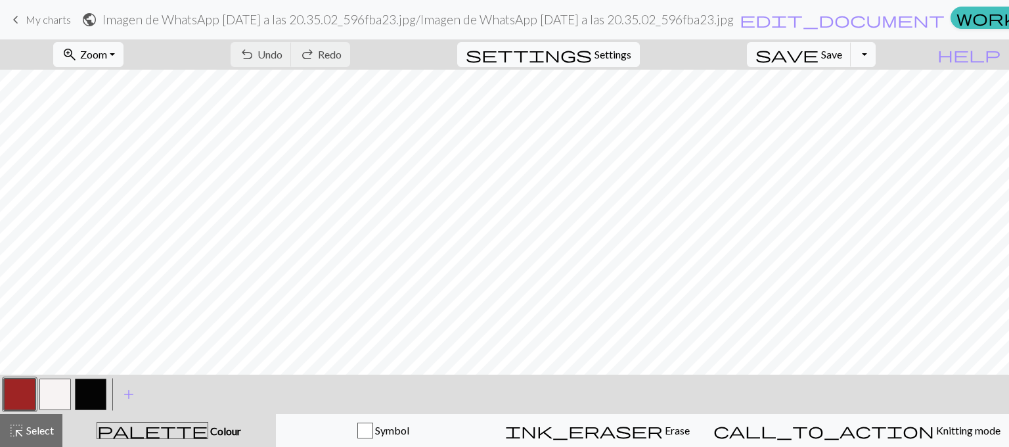
click at [21, 398] on button "button" at bounding box center [20, 394] width 32 height 32
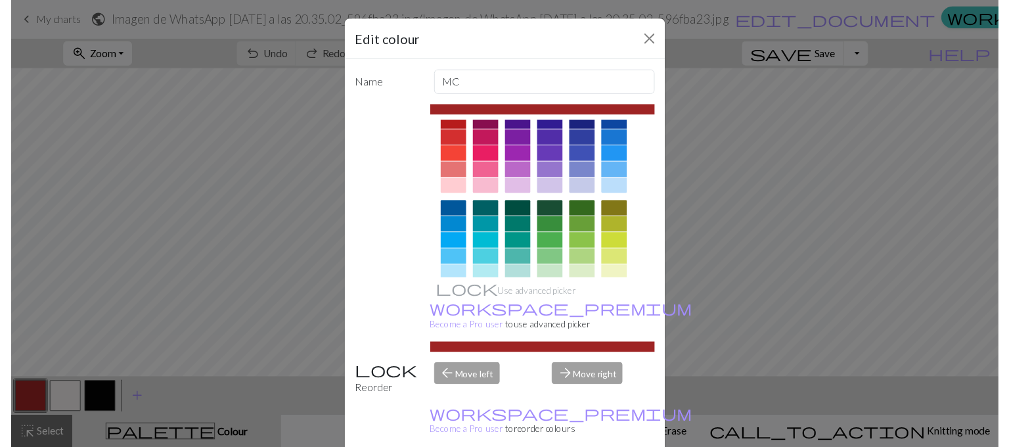
scroll to position [0, 0]
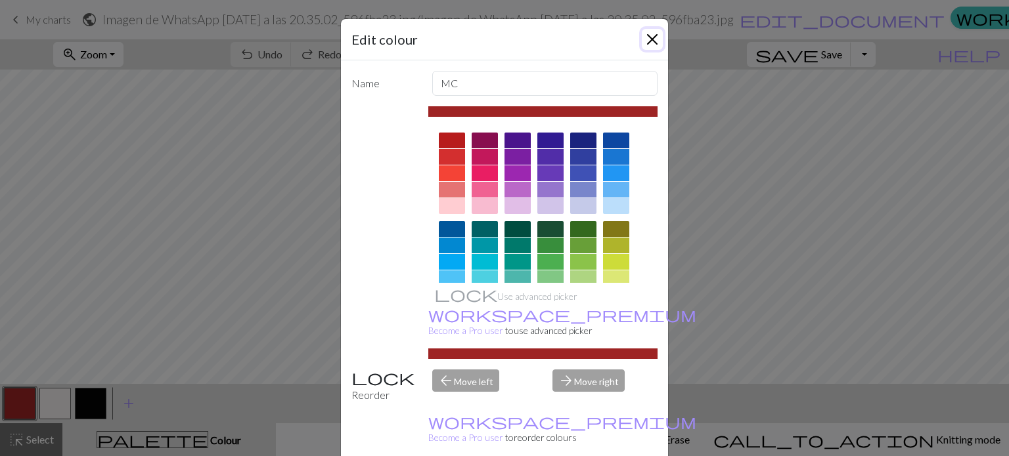
click at [588, 43] on button "Close" at bounding box center [652, 39] width 21 height 21
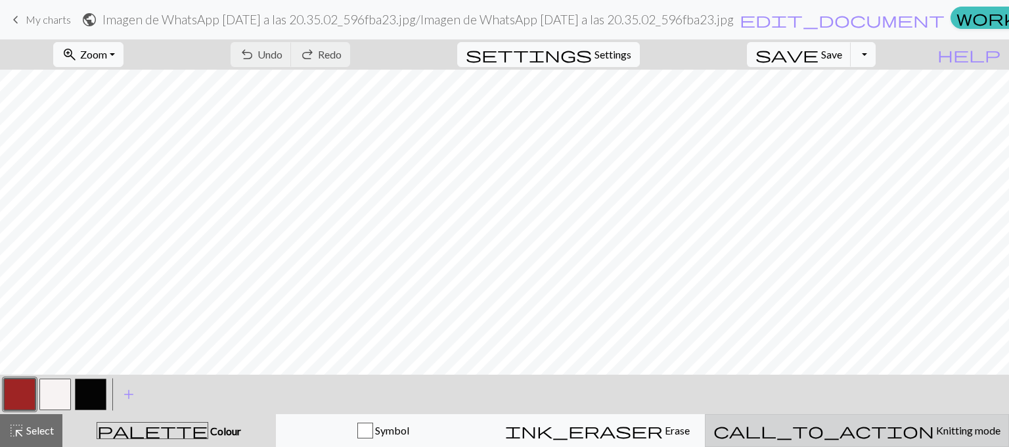
click at [588, 420] on button "call_to_action Knitting mode Knitting mode" at bounding box center [857, 430] width 304 height 33
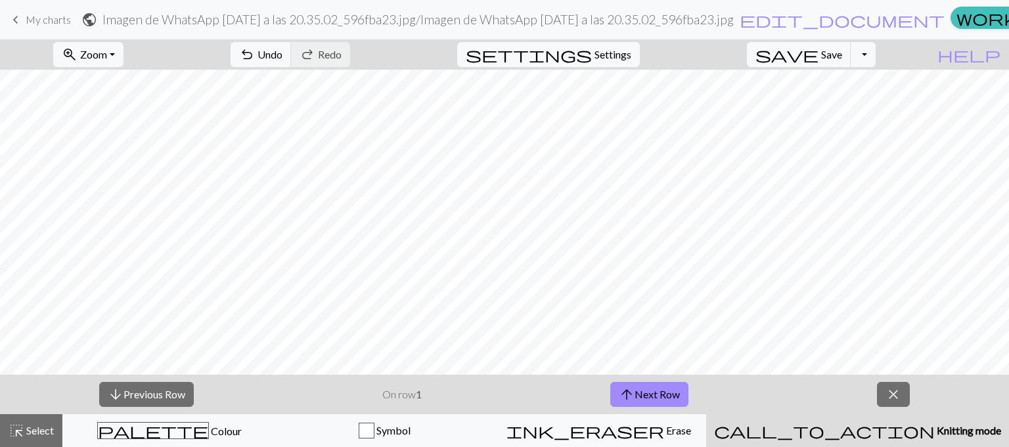
click at [588, 428] on span "Knitting mode" at bounding box center [968, 430] width 66 height 12
click at [173, 395] on button "arrow_downward Previous Row" at bounding box center [146, 394] width 95 height 25
click at [588, 388] on button "arrow_upward Next Row" at bounding box center [649, 394] width 78 height 25
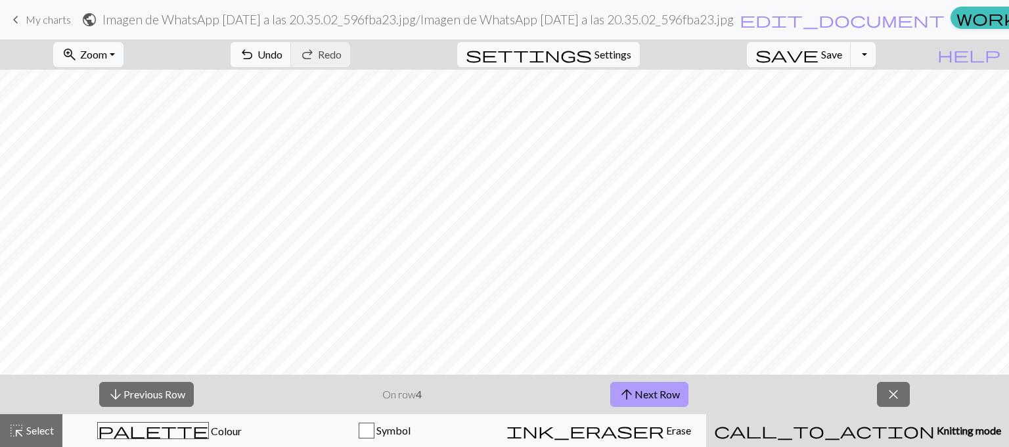
click at [588, 388] on button "arrow_upward Next Row" at bounding box center [649, 394] width 78 height 25
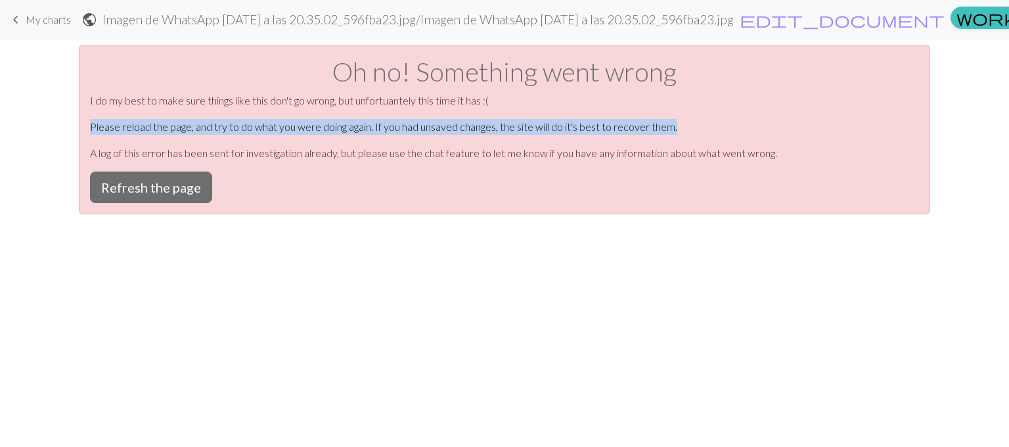
drag, startPoint x: 998, startPoint y: 91, endPoint x: 990, endPoint y: 122, distance: 31.9
click at [144, 195] on button "Refresh the page" at bounding box center [151, 187] width 122 height 32
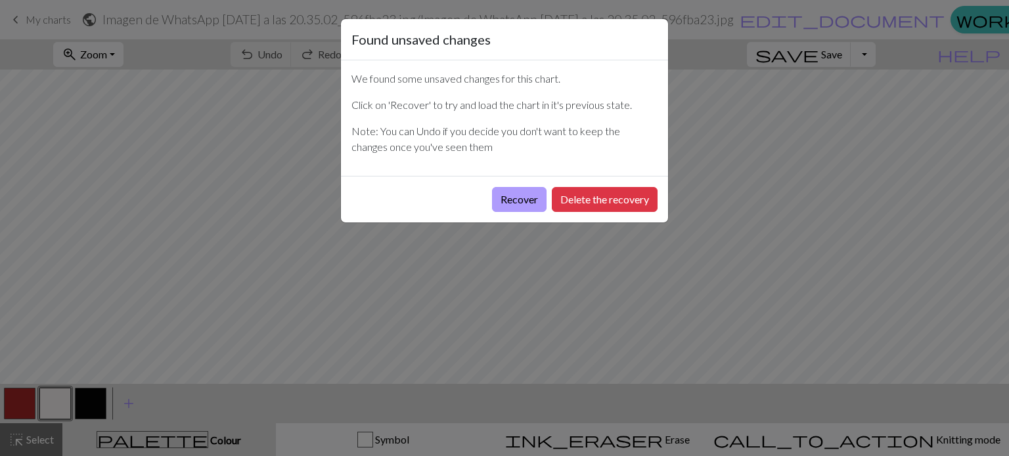
click at [520, 202] on button "Recover" at bounding box center [519, 199] width 55 height 25
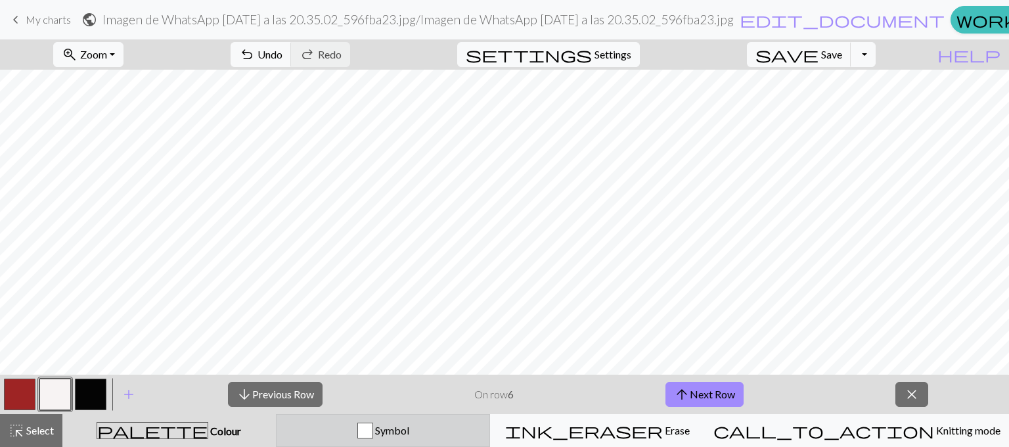
click at [462, 430] on div "Symbol" at bounding box center [383, 430] width 198 height 16
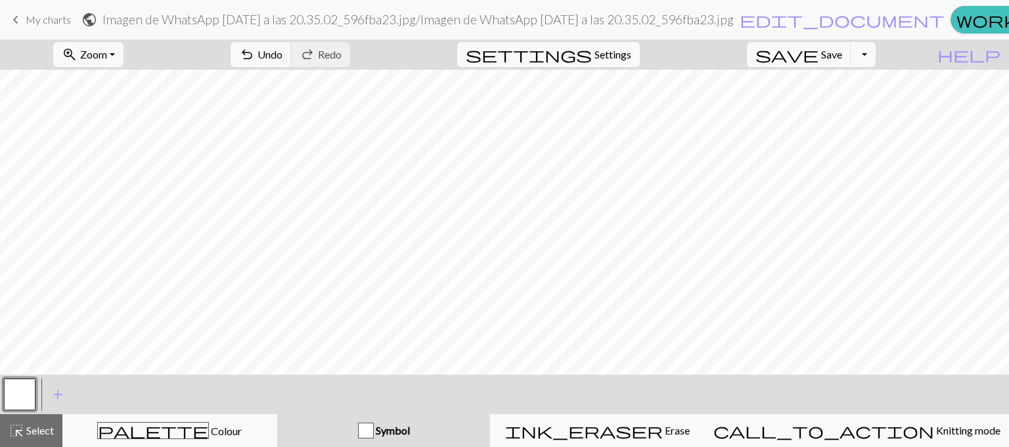
click at [462, 430] on div "Symbol" at bounding box center [384, 430] width 198 height 16
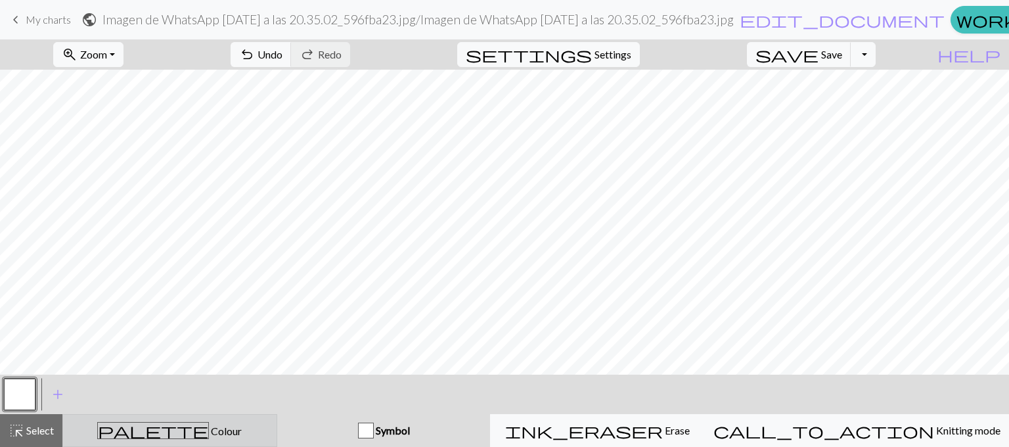
click at [239, 424] on div "palette Colour Colour" at bounding box center [170, 430] width 198 height 17
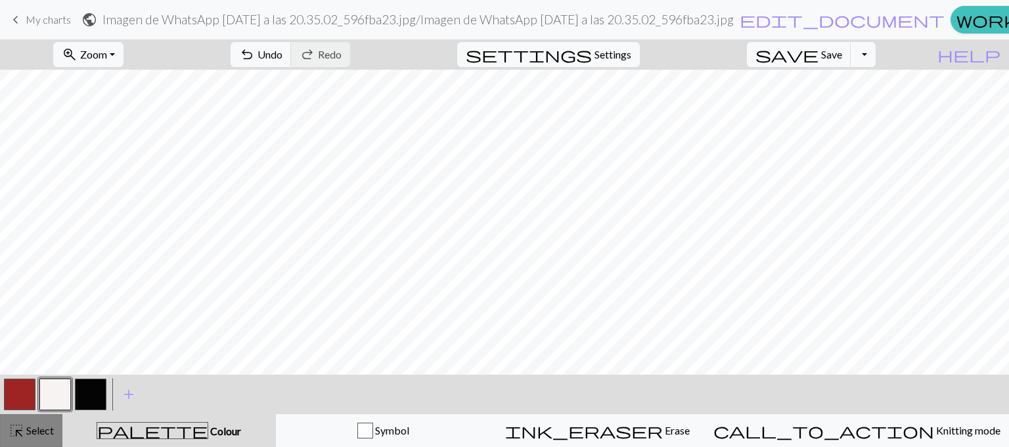
click at [28, 420] on button "highlight_alt Select Select" at bounding box center [31, 430] width 62 height 33
click at [876, 51] on button "Toggle Dropdown" at bounding box center [863, 54] width 25 height 25
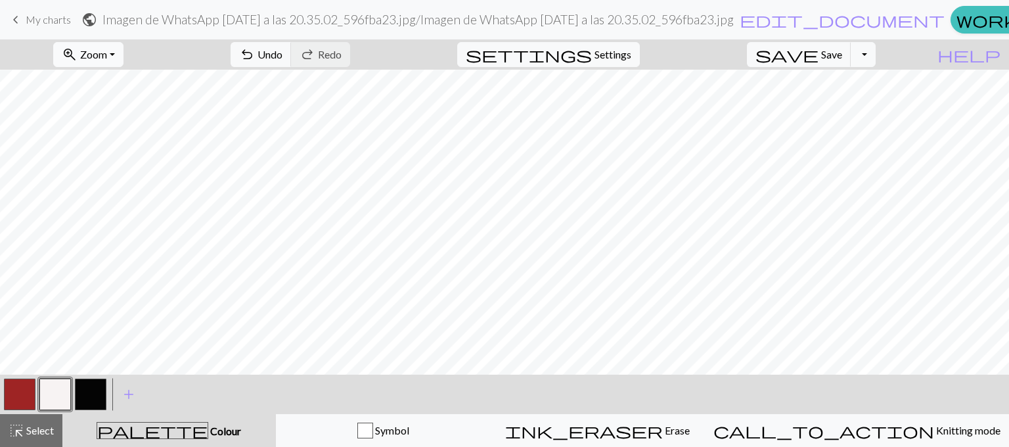
click at [107, 56] on span "Zoom" at bounding box center [93, 54] width 27 height 12
click at [117, 76] on button "Fit all" at bounding box center [107, 83] width 104 height 21
click at [20, 390] on button "button" at bounding box center [20, 394] width 32 height 32
click at [50, 399] on button "button" at bounding box center [55, 394] width 32 height 32
click at [100, 391] on button "button" at bounding box center [91, 394] width 32 height 32
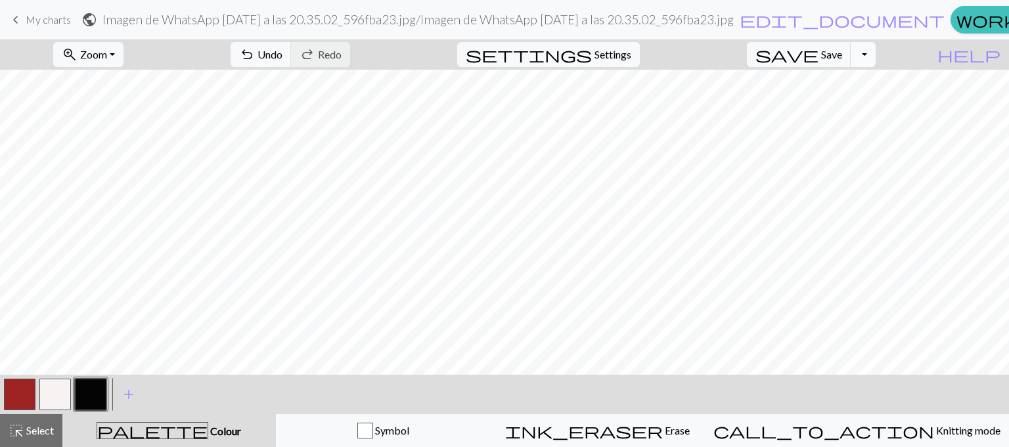
click at [876, 49] on button "Toggle Dropdown" at bounding box center [863, 54] width 25 height 25
click at [107, 48] on span "Zoom" at bounding box center [93, 54] width 27 height 12
click at [108, 219] on button "200%" at bounding box center [107, 220] width 104 height 21
click at [107, 55] on span "Zoom" at bounding box center [93, 54] width 27 height 12
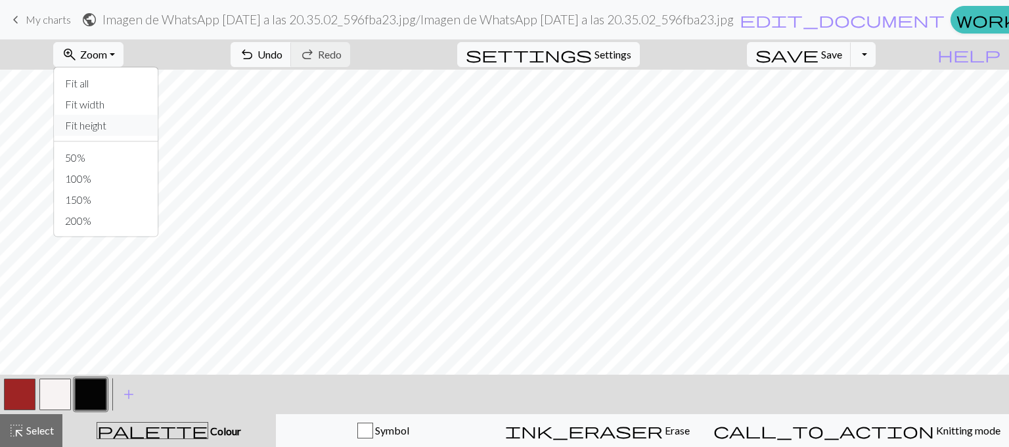
click at [119, 122] on button "Fit height" at bounding box center [107, 125] width 104 height 21
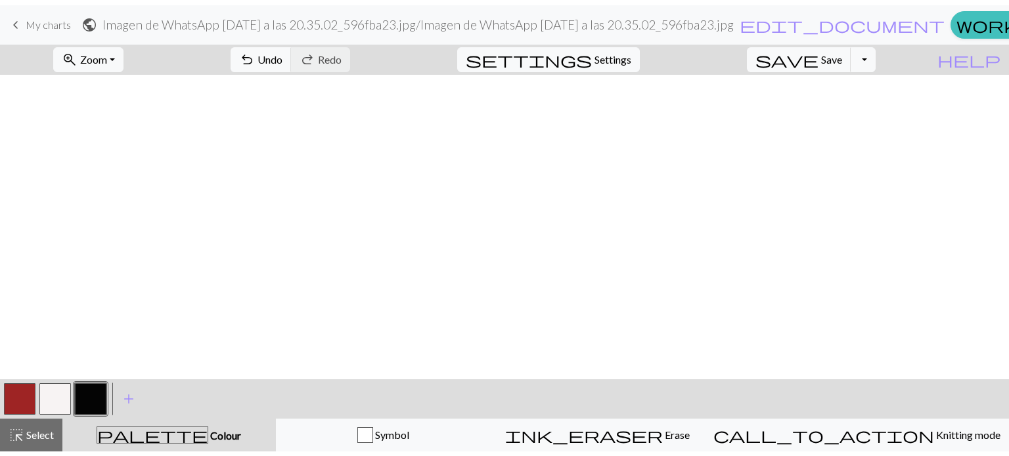
scroll to position [1064, 0]
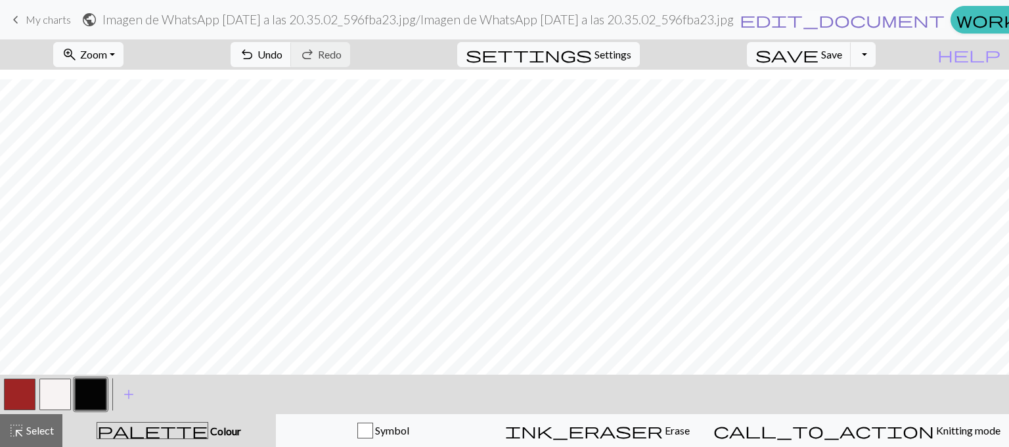
click at [747, 20] on span "edit_document" at bounding box center [842, 20] width 205 height 18
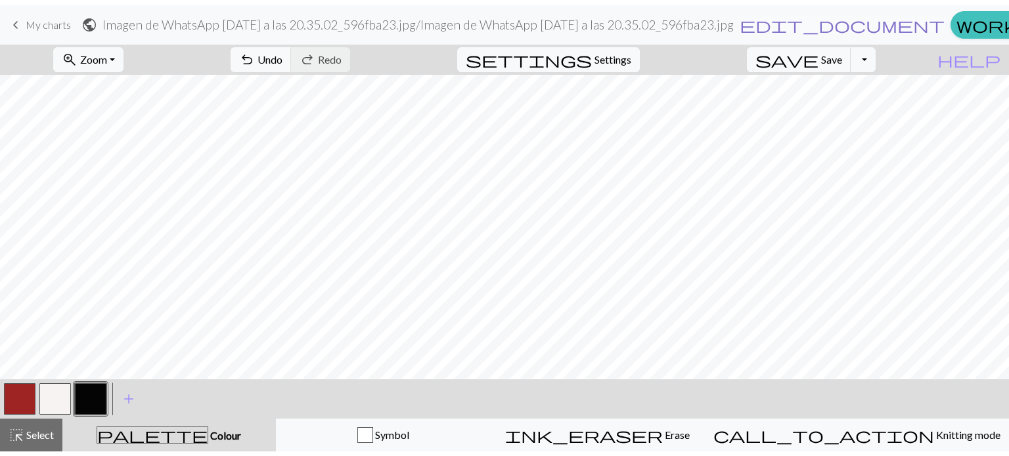
scroll to position [1054, 0]
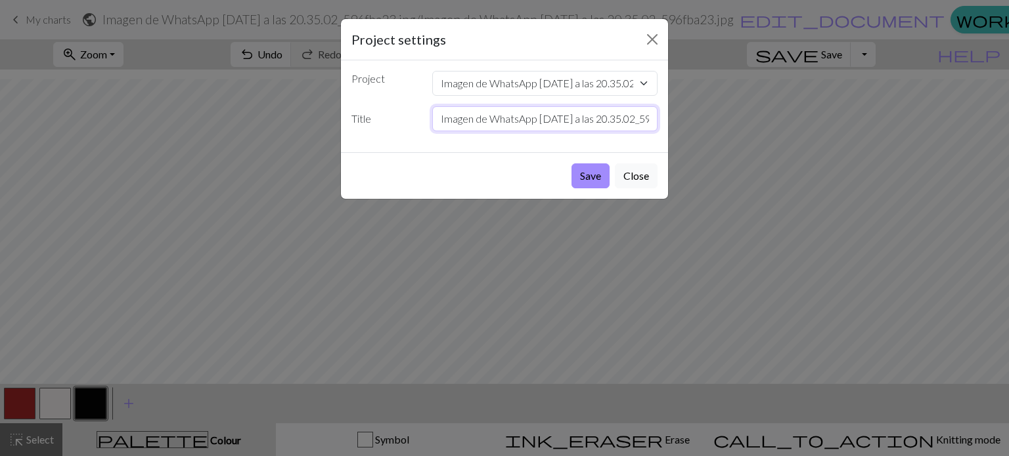
click at [524, 116] on input "Imagen de WhatsApp 2025-10-02 a las 20.35.02_596fba23.jpg" at bounding box center [545, 118] width 226 height 25
type input "conejo y lobo"
click at [592, 175] on button "Save" at bounding box center [590, 176] width 38 height 25
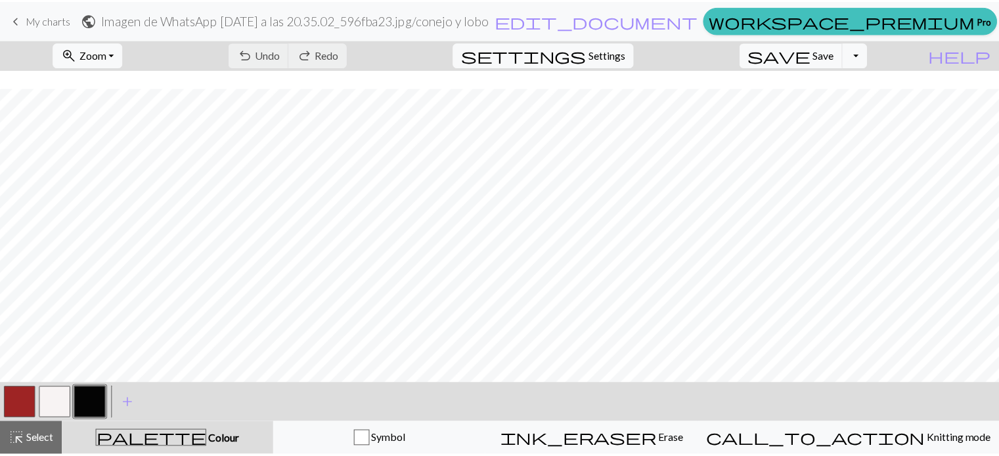
scroll to position [882, 0]
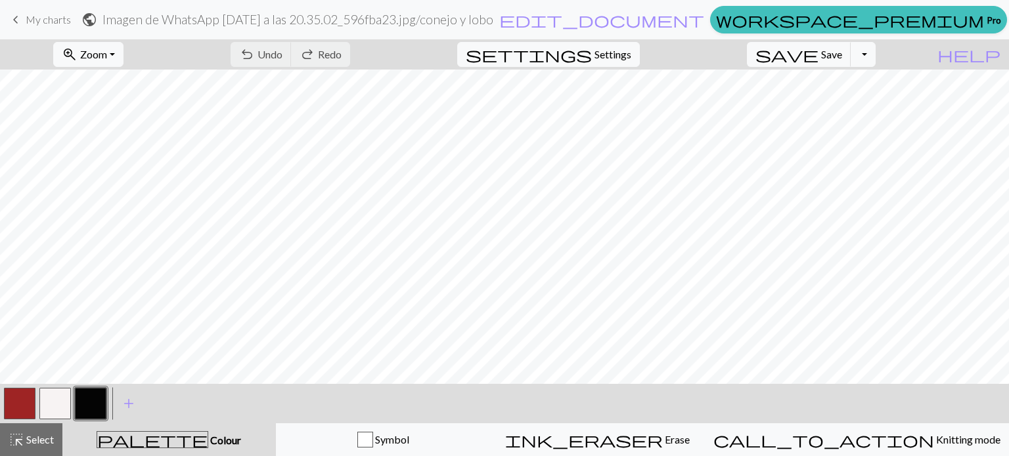
click at [11, 21] on span "keyboard_arrow_left" at bounding box center [16, 20] width 16 height 18
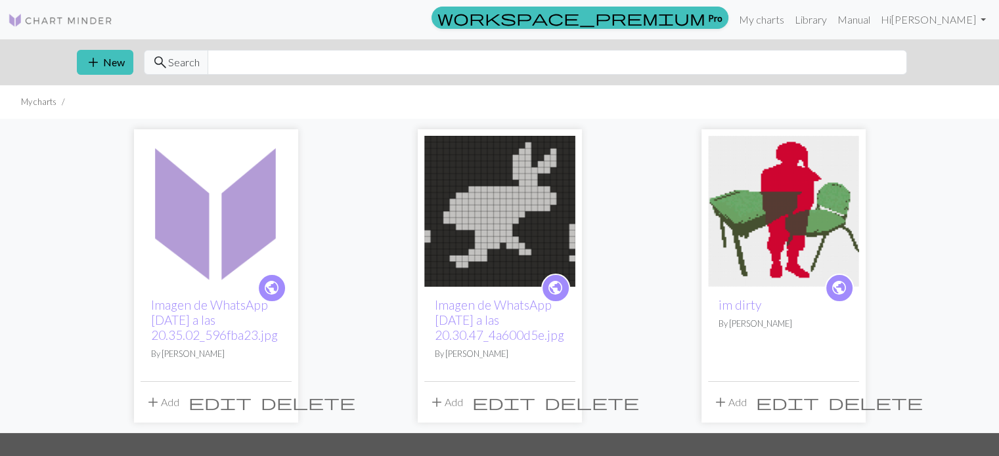
click at [252, 404] on span "edit" at bounding box center [220, 402] width 63 height 18
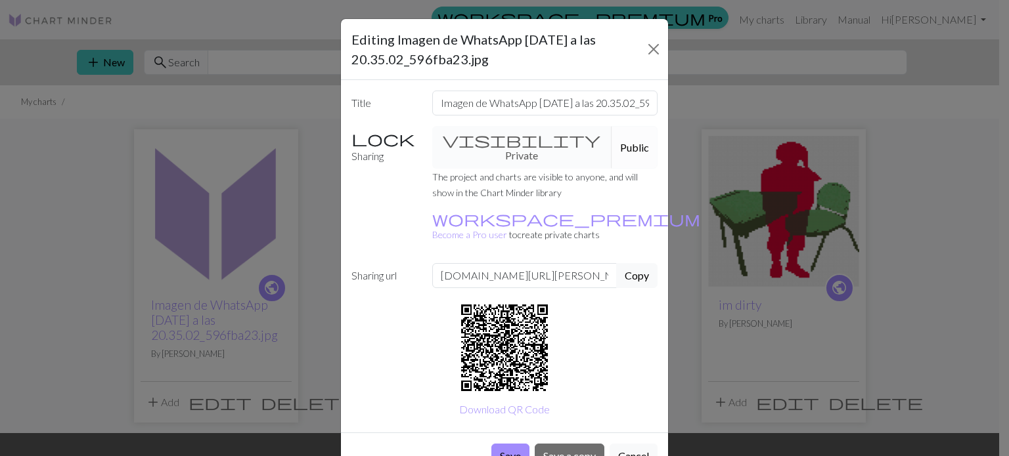
click at [926, 214] on div "Editing Imagen de WhatsApp 2025-10-02 a las 20.35.02_596fba23.jpg Title Imagen …" at bounding box center [504, 228] width 1009 height 456
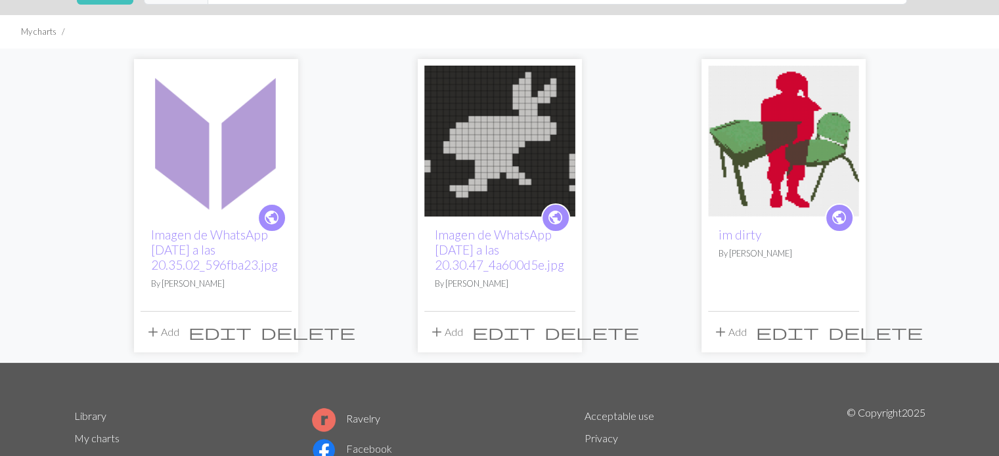
scroll to position [28, 0]
